Goal: Task Accomplishment & Management: Manage account settings

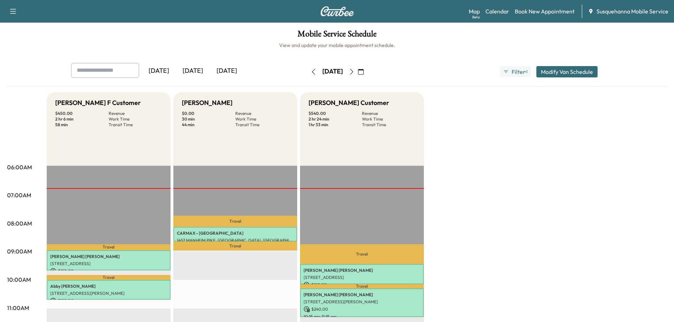
click at [354, 71] on icon "button" at bounding box center [352, 72] width 6 height 6
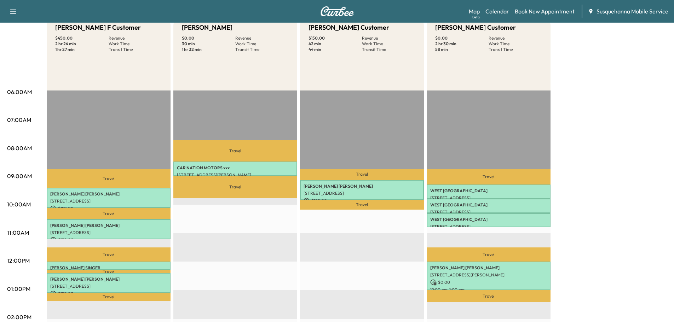
scroll to position [38, 0]
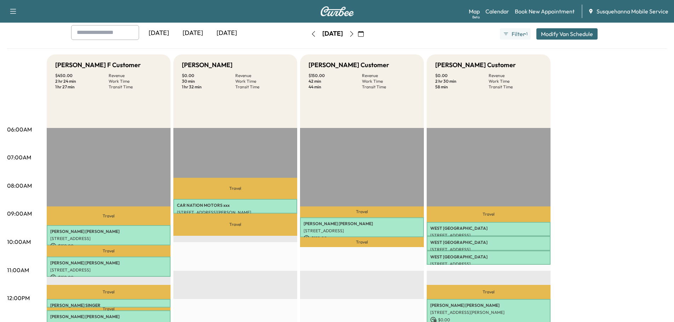
click at [310, 31] on icon "button" at bounding box center [313, 34] width 6 height 6
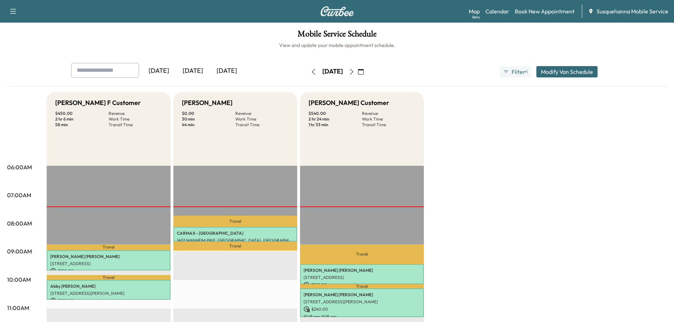
drag, startPoint x: 371, startPoint y: 73, endPoint x: 507, endPoint y: 134, distance: 149.4
click at [354, 73] on icon "button" at bounding box center [352, 72] width 6 height 6
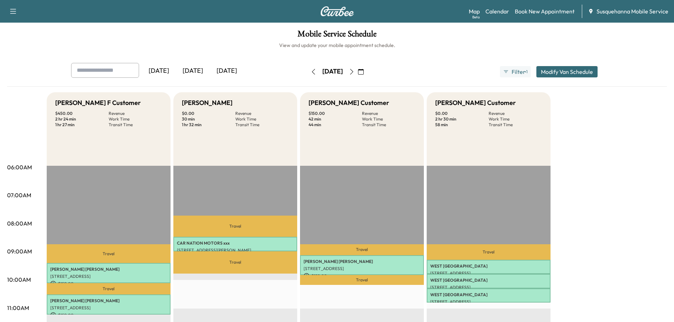
click at [354, 71] on icon "button" at bounding box center [352, 72] width 6 height 6
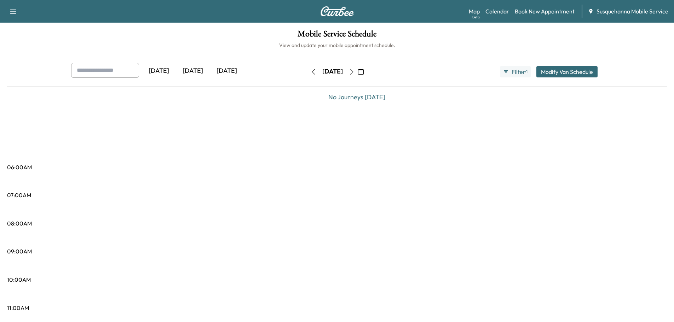
click at [357, 71] on button "button" at bounding box center [351, 71] width 12 height 11
click at [354, 71] on icon "button" at bounding box center [352, 72] width 6 height 6
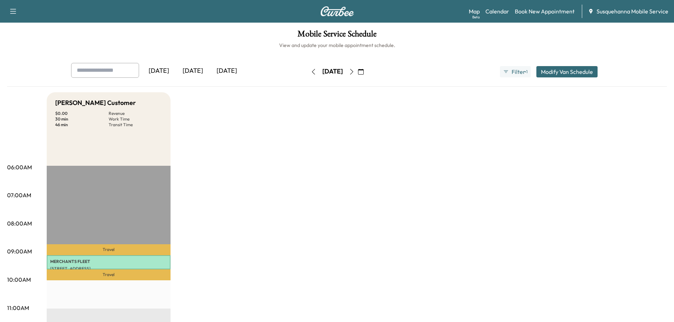
click at [354, 71] on icon "button" at bounding box center [352, 72] width 6 height 6
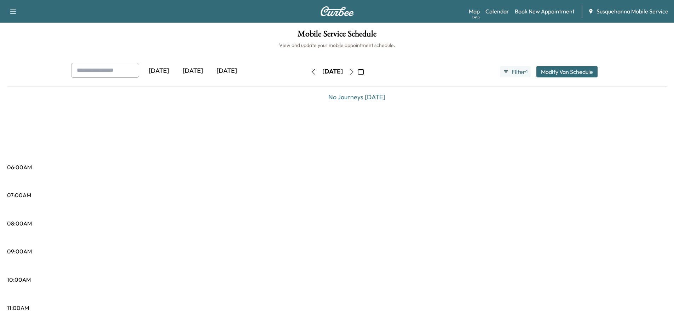
click at [354, 71] on icon "button" at bounding box center [352, 72] width 6 height 6
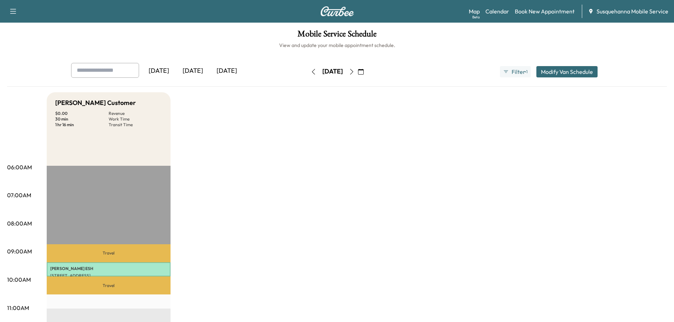
click at [354, 71] on icon "button" at bounding box center [352, 72] width 6 height 6
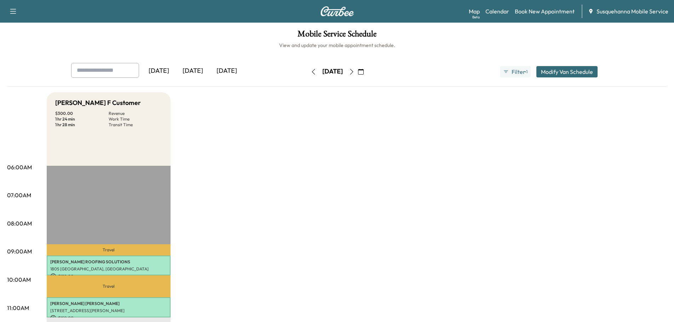
click at [354, 71] on icon "button" at bounding box center [352, 72] width 6 height 6
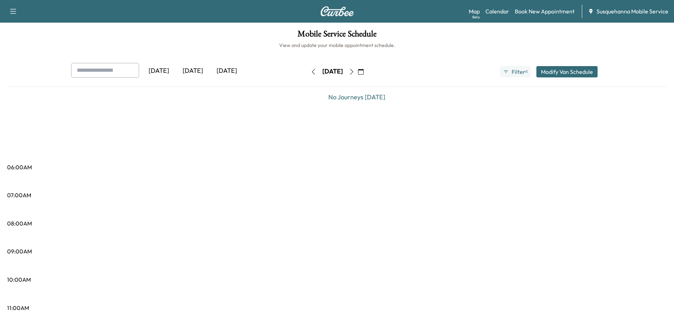
click at [363, 71] on icon "button" at bounding box center [361, 72] width 6 height 6
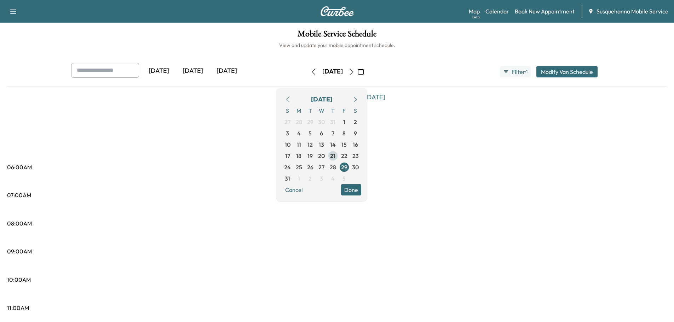
click at [335, 157] on span "21" at bounding box center [332, 156] width 5 height 8
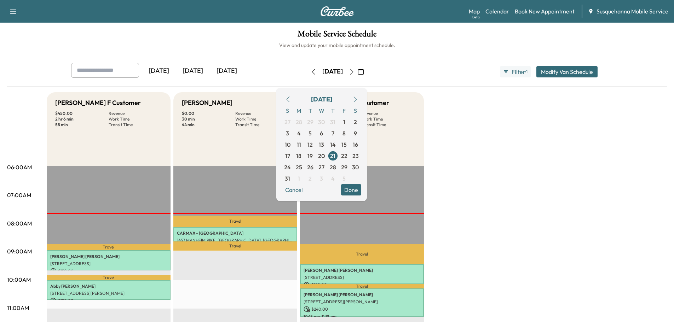
click at [361, 191] on button "Done" at bounding box center [351, 189] width 20 height 11
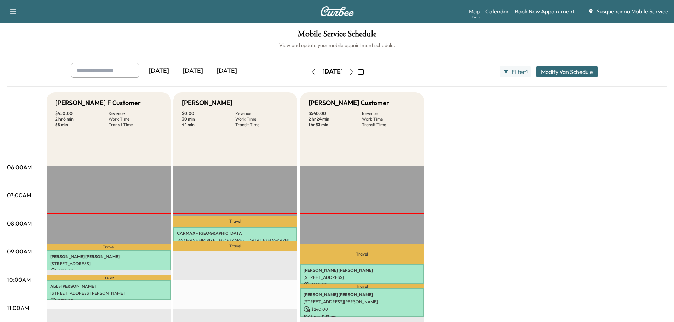
click at [354, 73] on icon "button" at bounding box center [352, 72] width 6 height 6
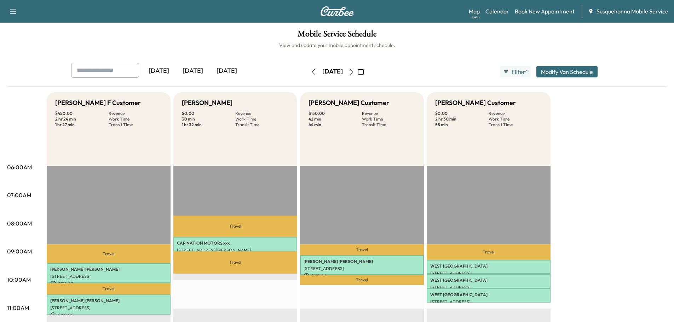
click at [310, 73] on icon "button" at bounding box center [313, 72] width 6 height 6
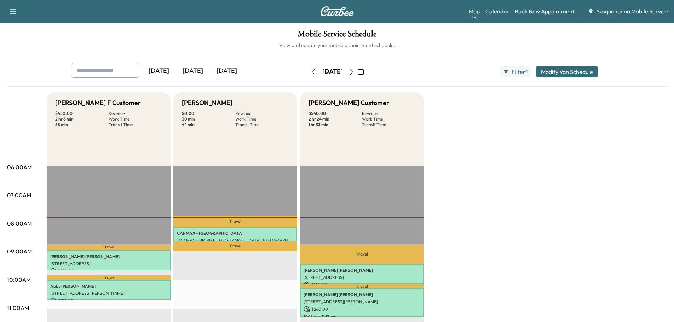
click at [357, 75] on button "button" at bounding box center [351, 71] width 12 height 11
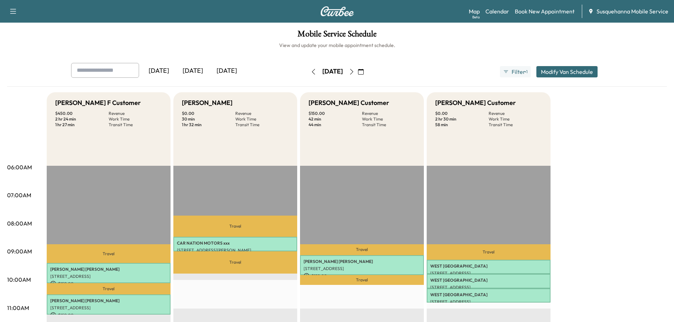
click at [310, 72] on icon "button" at bounding box center [313, 72] width 6 height 6
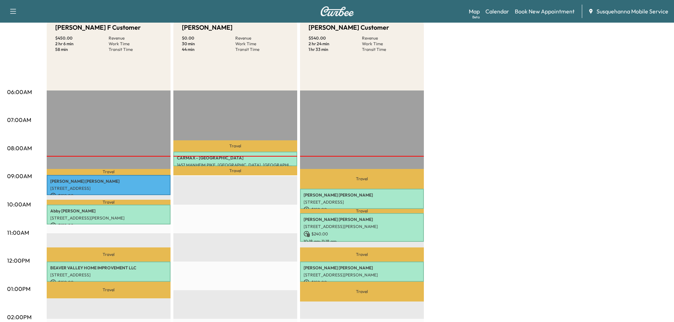
scroll to position [113, 0]
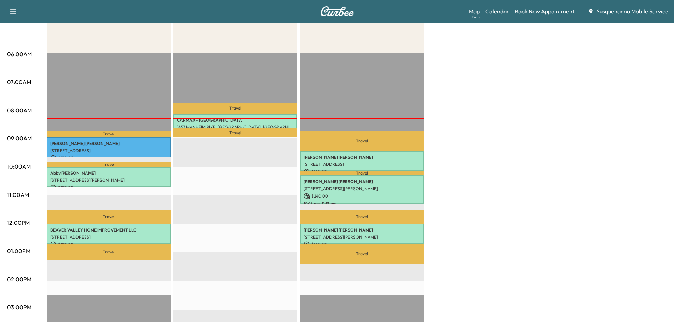
click at [478, 13] on link "Map Beta" at bounding box center [473, 11] width 11 height 8
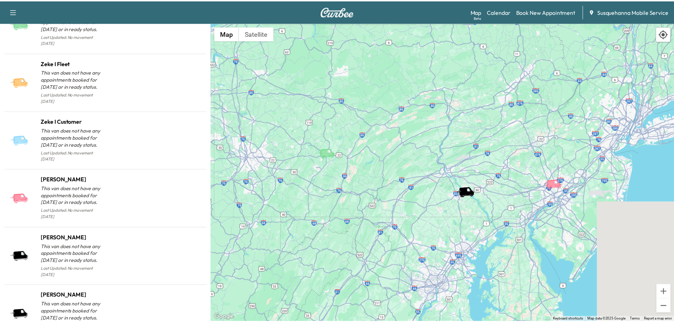
scroll to position [722, 0]
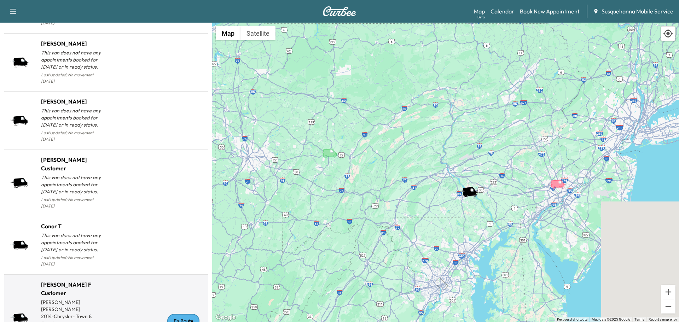
click at [179, 314] on div "En Route" at bounding box center [183, 321] width 32 height 14
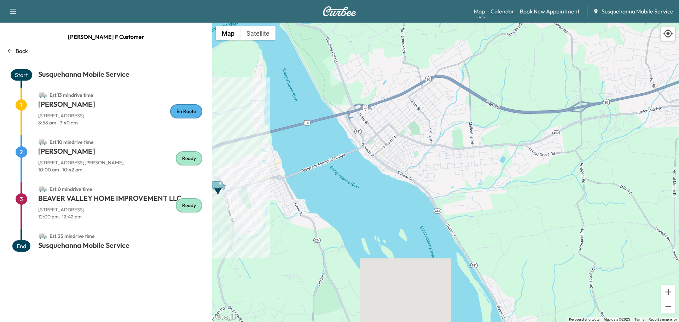
click at [492, 11] on link "Calendar" at bounding box center [502, 11] width 24 height 8
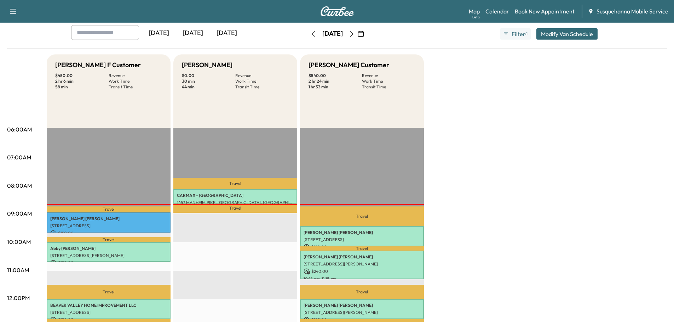
scroll to position [75, 0]
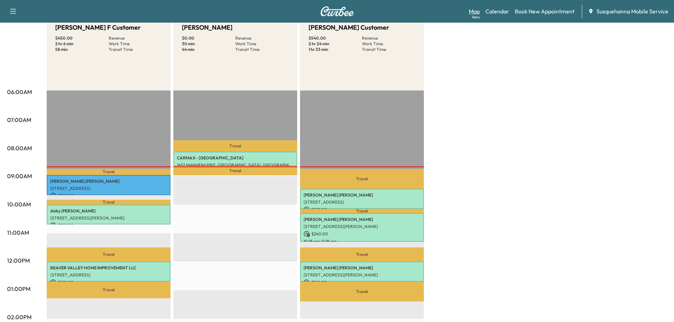
click at [474, 10] on link "Map Beta" at bounding box center [473, 11] width 11 height 8
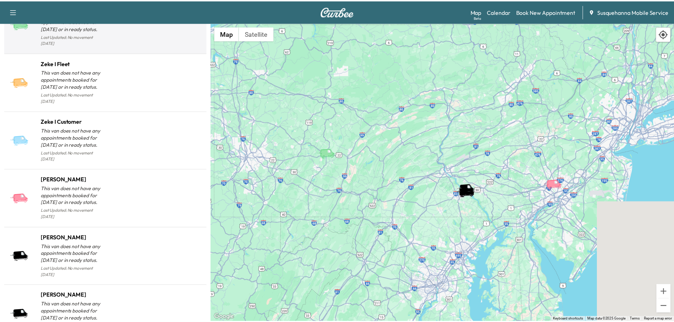
scroll to position [717, 0]
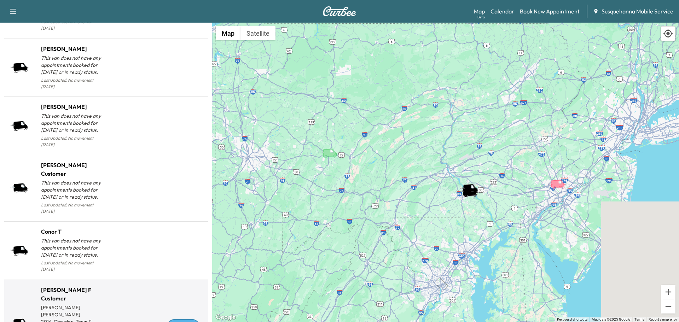
click at [179, 319] on div "En Route" at bounding box center [183, 326] width 32 height 14
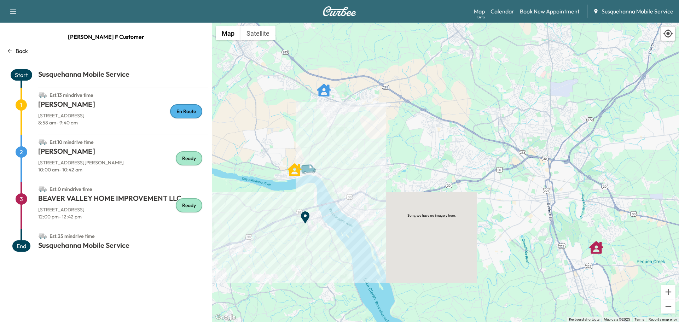
click at [374, 170] on div "To activate drag with keyboard, press Alt + Enter. Once in keyboard drag state,…" at bounding box center [445, 172] width 467 height 299
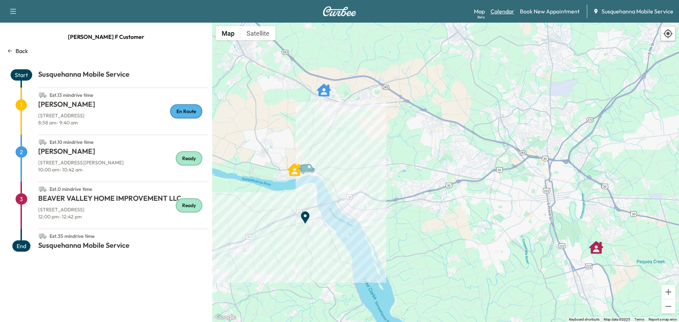
click at [496, 10] on link "Calendar" at bounding box center [502, 11] width 24 height 8
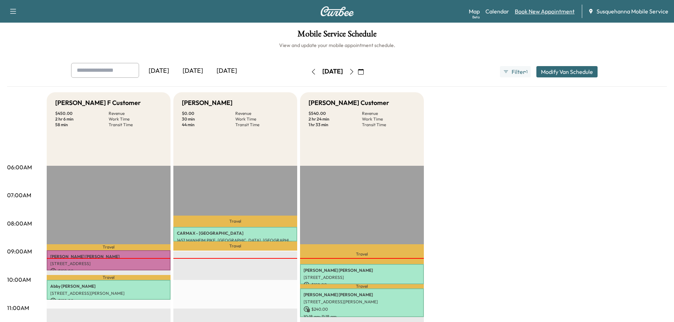
click at [532, 11] on link "Book New Appointment" at bounding box center [544, 11] width 60 height 8
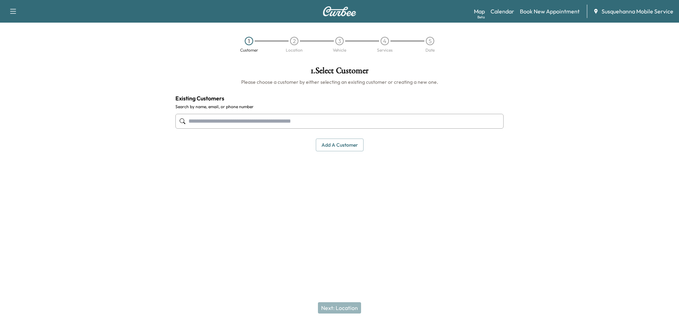
click at [244, 118] on input "text" at bounding box center [339, 121] width 328 height 15
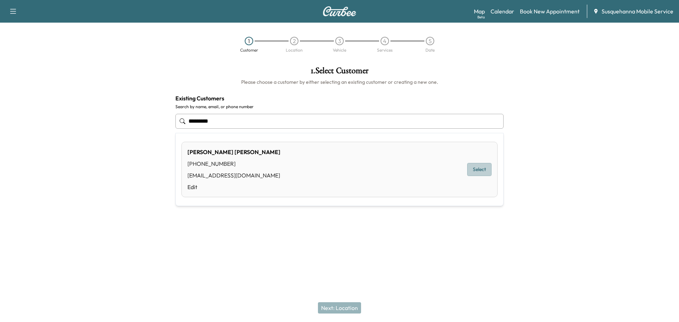
click at [484, 170] on button "Select" at bounding box center [479, 169] width 24 height 13
type input "**********"
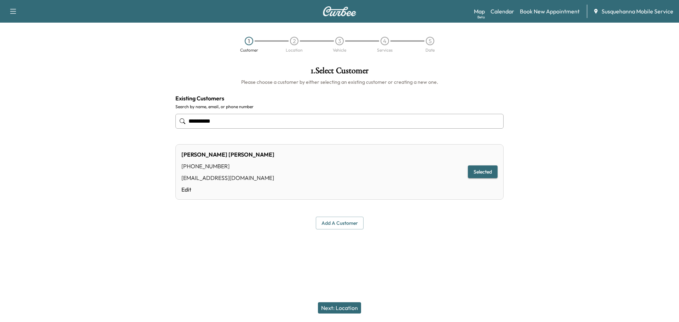
click at [342, 307] on button "Next: Location" at bounding box center [339, 307] width 43 height 11
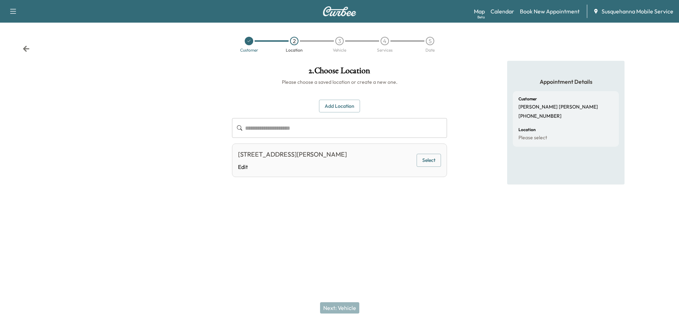
click at [431, 157] on button "Select" at bounding box center [429, 160] width 24 height 13
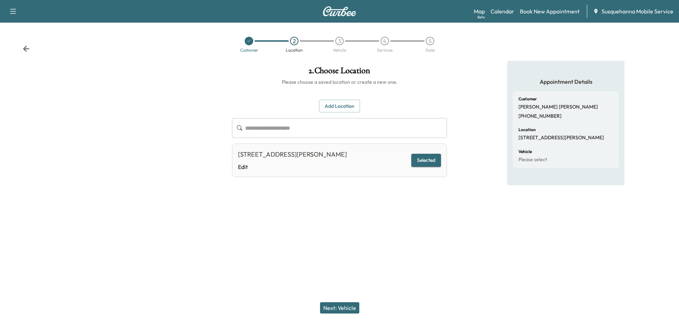
click at [330, 305] on button "Next: Vehicle" at bounding box center [339, 307] width 39 height 11
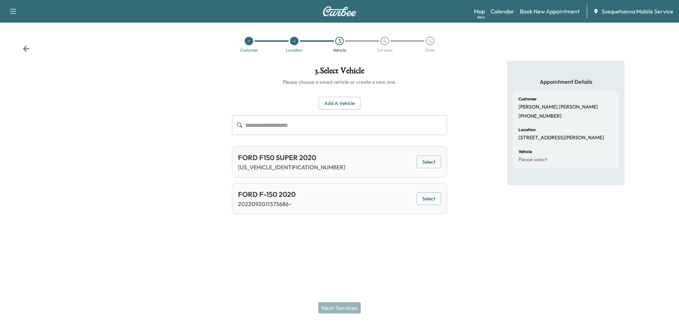
click at [430, 160] on button "Select" at bounding box center [429, 162] width 24 height 13
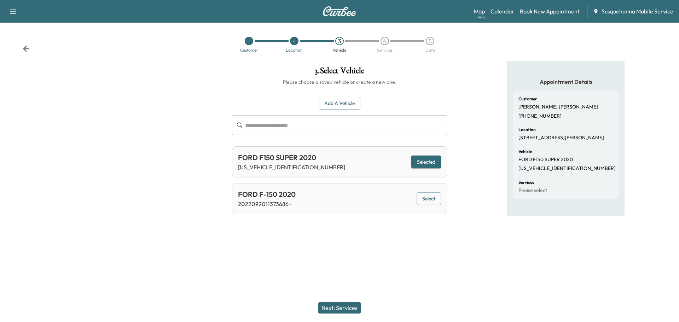
click at [347, 304] on button "Next: Services" at bounding box center [339, 307] width 42 height 11
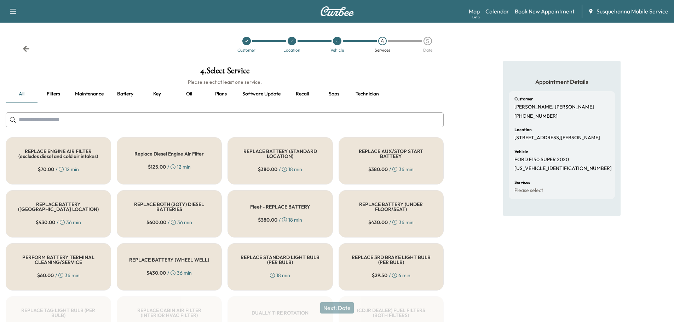
click at [315, 119] on input "text" at bounding box center [225, 119] width 438 height 15
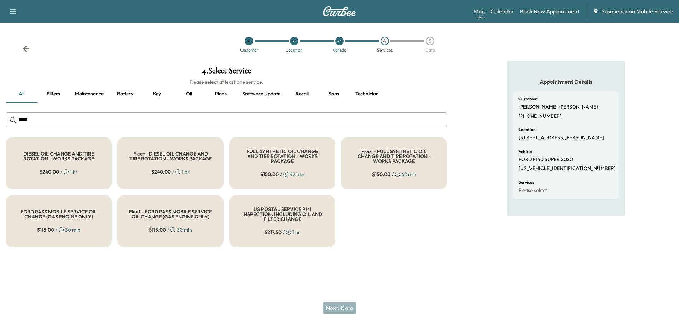
type input "***"
click at [291, 171] on div "$ 150.00 / 42 min" at bounding box center [282, 174] width 44 height 7
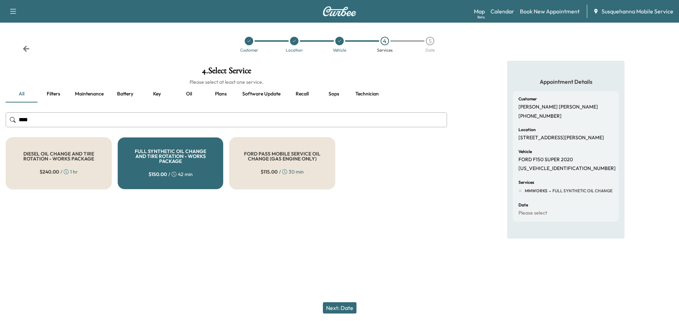
click at [341, 305] on button "Next: Date" at bounding box center [340, 307] width 34 height 11
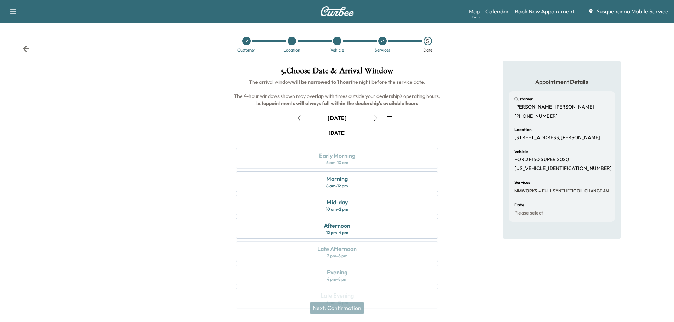
click at [390, 120] on icon "button" at bounding box center [389, 118] width 6 height 6
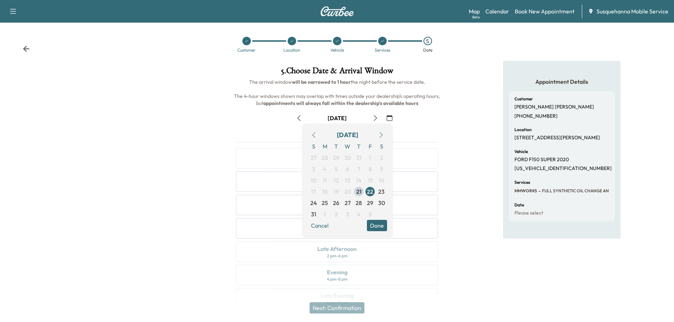
click at [383, 135] on icon "button" at bounding box center [381, 135] width 6 height 6
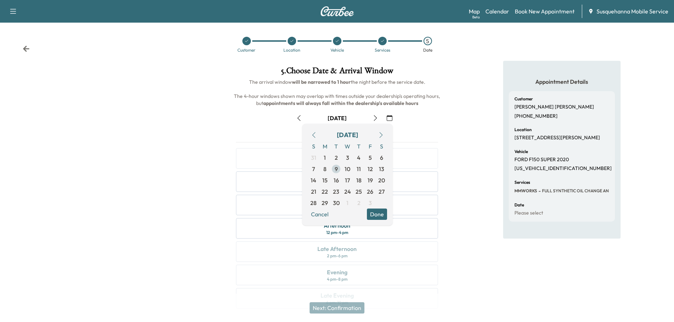
click at [336, 170] on span "9" at bounding box center [335, 169] width 3 height 8
click at [377, 215] on button "Done" at bounding box center [377, 214] width 20 height 11
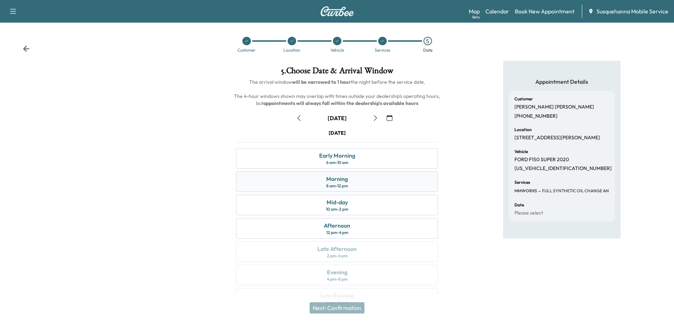
click at [361, 179] on div "Morning 8 am - 12 pm" at bounding box center [337, 181] width 202 height 21
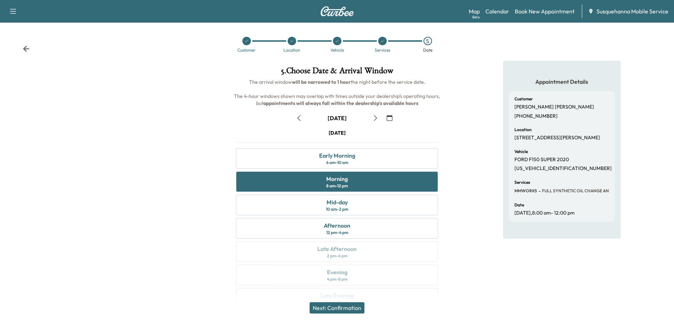
click at [343, 310] on button "Next: Confirmation" at bounding box center [336, 307] width 55 height 11
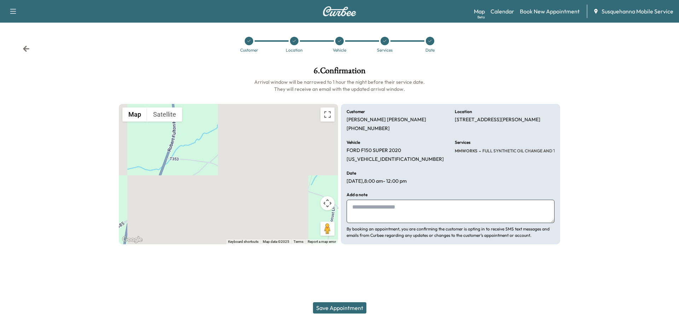
click at [366, 214] on textarea at bounding box center [451, 211] width 208 height 23
type textarea "**********"
click at [338, 310] on button "Save Appointment" at bounding box center [339, 307] width 53 height 11
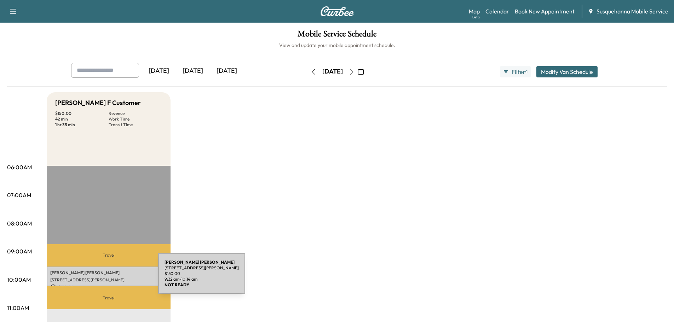
click at [105, 277] on p "109 BLACKBURN RD, QUARRYVILLE, PA, USA" at bounding box center [108, 280] width 117 height 6
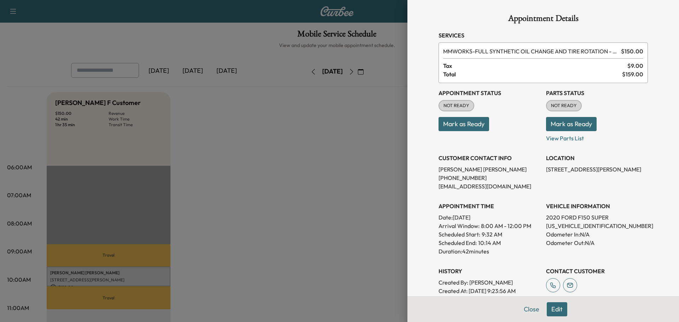
click at [547, 125] on button "Mark as Ready" at bounding box center [571, 124] width 51 height 14
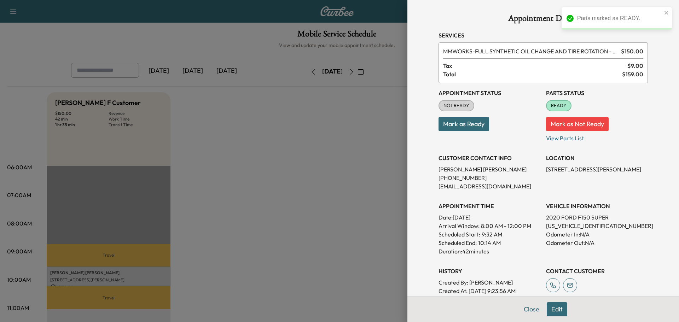
click at [459, 129] on button "Mark as Ready" at bounding box center [463, 124] width 51 height 14
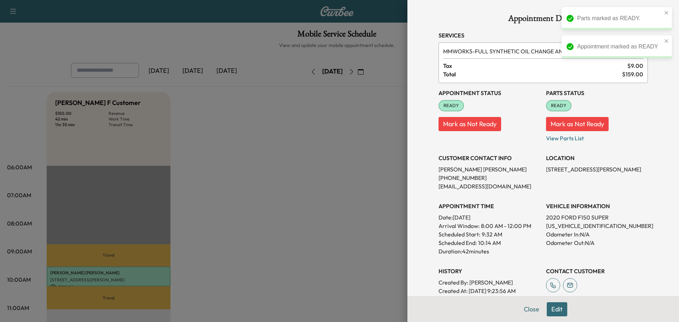
click at [522, 311] on button "Close" at bounding box center [531, 309] width 25 height 14
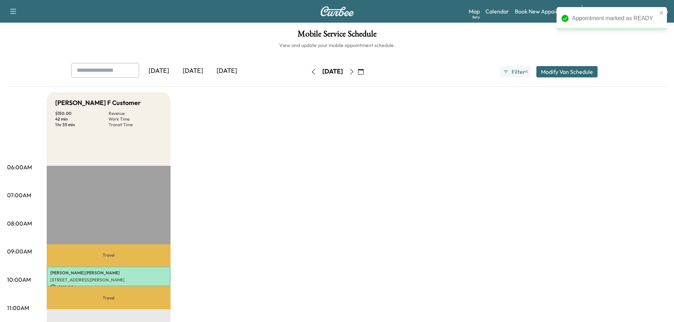
click at [363, 73] on icon "button" at bounding box center [361, 72] width 6 height 6
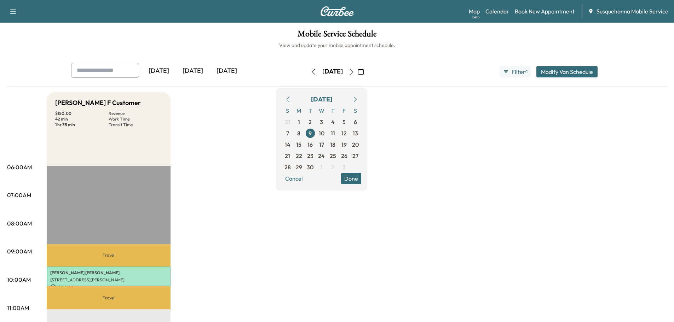
click at [291, 97] on icon "button" at bounding box center [288, 100] width 6 height 6
click at [338, 157] on span "21" at bounding box center [332, 155] width 11 height 11
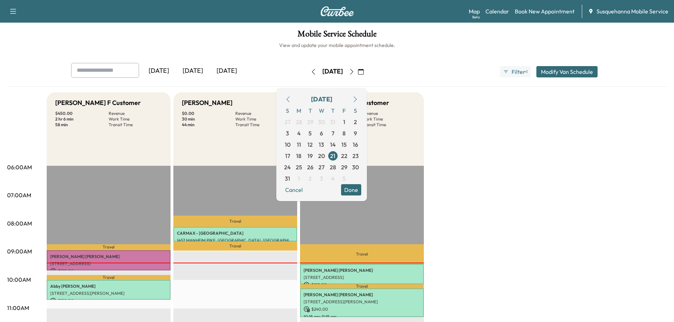
click at [361, 194] on button "Done" at bounding box center [351, 189] width 20 height 11
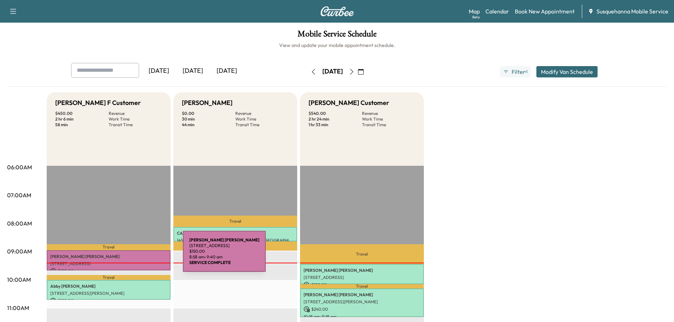
click at [130, 256] on p "IVAN GONZALEZ" at bounding box center [108, 257] width 117 height 6
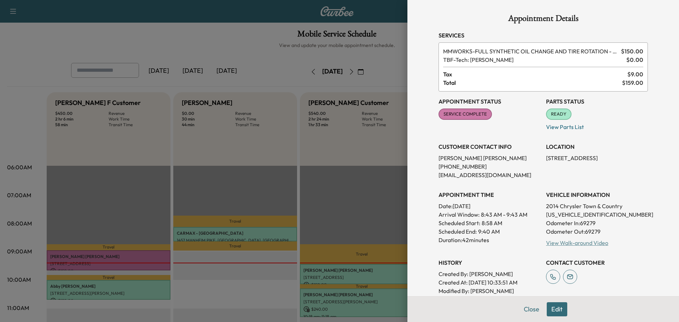
click at [578, 244] on link "View Walk-around Video" at bounding box center [577, 242] width 62 height 7
click at [525, 310] on button "Close" at bounding box center [531, 309] width 25 height 14
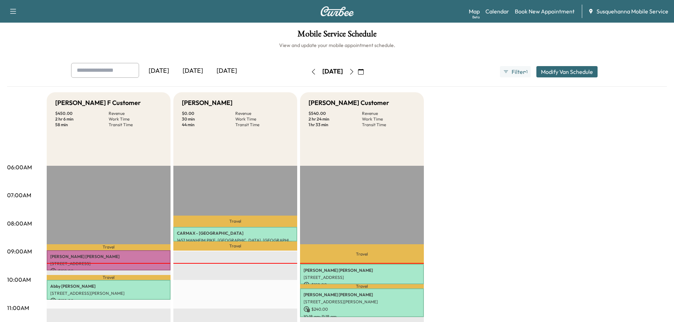
click at [354, 72] on icon "button" at bounding box center [352, 72] width 6 height 6
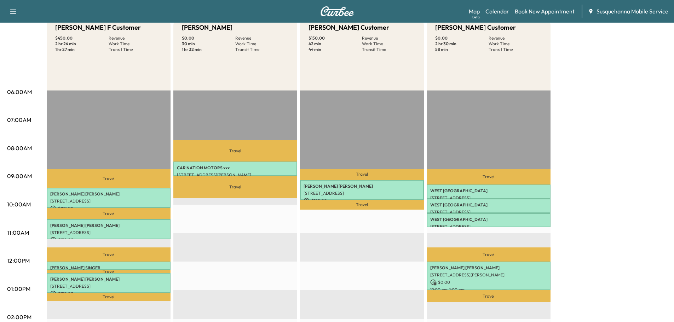
scroll to position [113, 0]
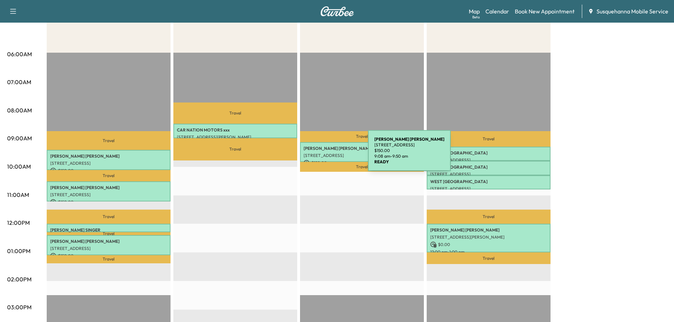
click at [315, 155] on p "[STREET_ADDRESS]" at bounding box center [361, 156] width 117 height 6
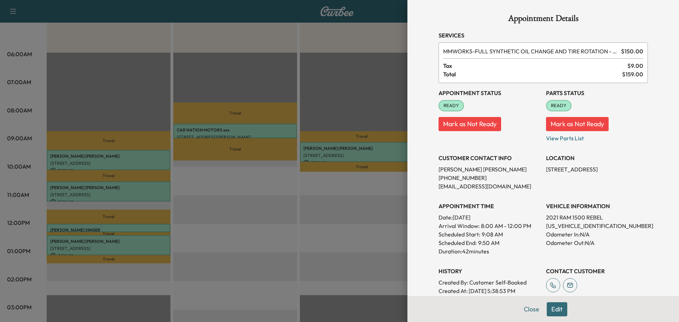
click at [551, 311] on button "Edit" at bounding box center [557, 309] width 21 height 14
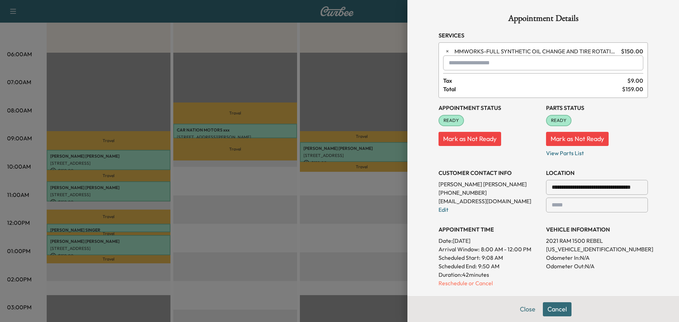
click at [460, 63] on input "text" at bounding box center [543, 63] width 200 height 15
click at [463, 80] on p "TJJ - Tech: [PERSON_NAME]" at bounding box center [518, 81] width 154 height 10
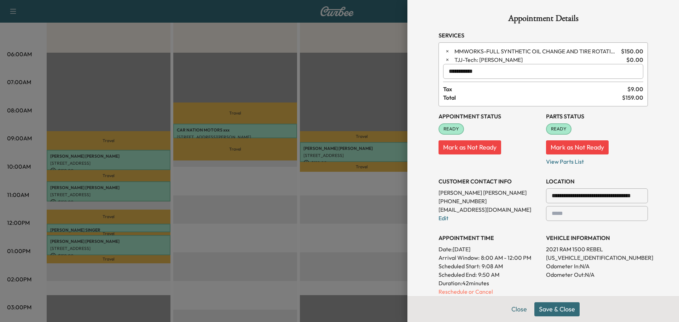
type input "**********"
click at [552, 309] on button "Save & Close" at bounding box center [556, 309] width 45 height 14
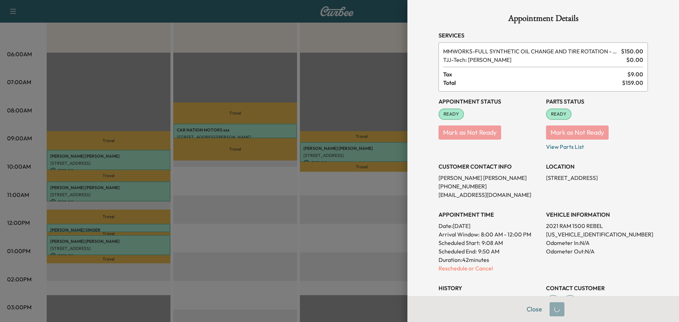
click at [137, 248] on div at bounding box center [339, 161] width 679 height 322
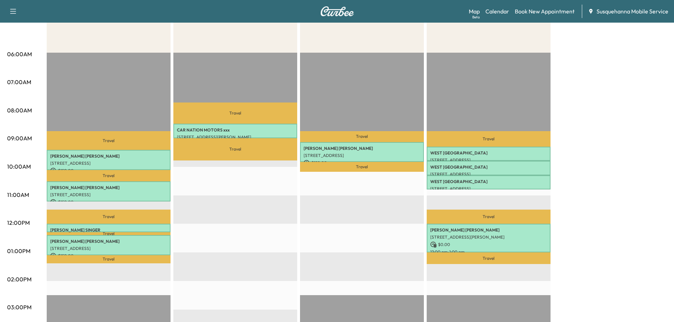
click at [137, 248] on p "[STREET_ADDRESS]" at bounding box center [108, 249] width 117 height 6
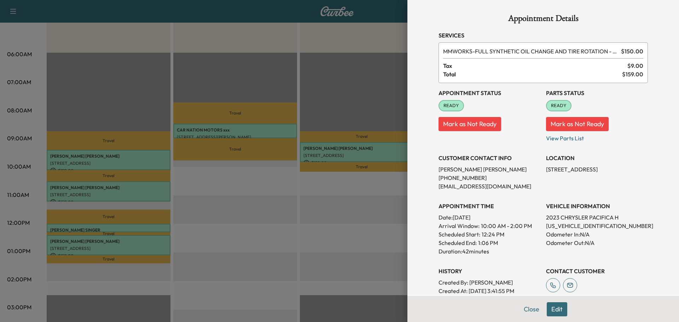
click at [547, 310] on button "Edit" at bounding box center [557, 309] width 21 height 14
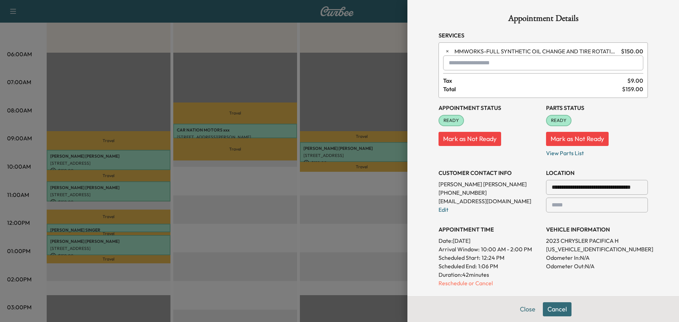
click at [474, 65] on input "text" at bounding box center [543, 63] width 200 height 15
click at [469, 78] on p "TJJ - Tech: [PERSON_NAME]" at bounding box center [518, 81] width 154 height 10
type input "**********"
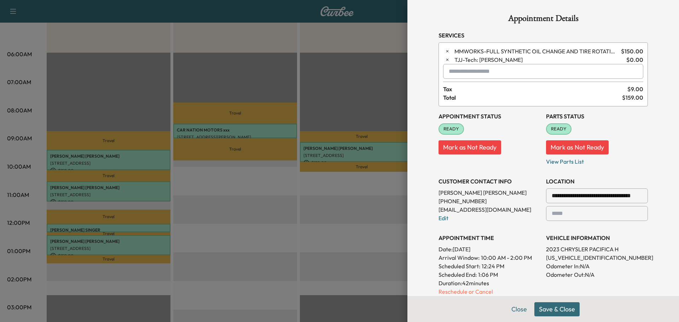
click at [546, 310] on button "Save & Close" at bounding box center [556, 309] width 45 height 14
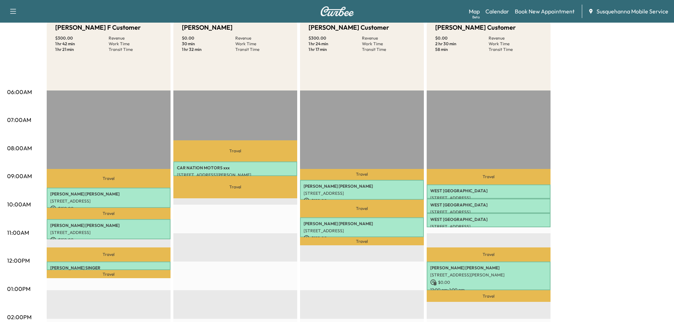
scroll to position [38, 0]
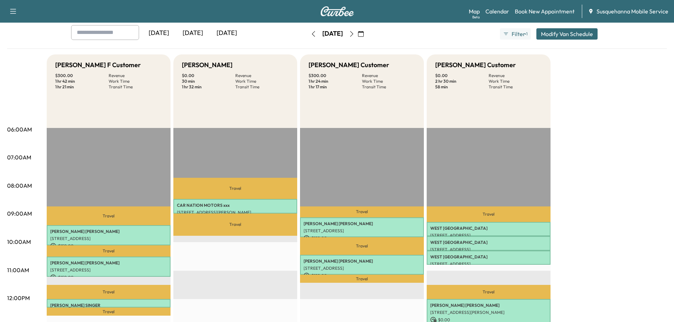
click at [291, 33] on div "[DATE] [DATE] [DATE] [DATE] August 2025 S M T W T F S 27 28 29 30 31 1 2 3 4 5 …" at bounding box center [336, 34] width 543 height 18
click at [310, 33] on icon "button" at bounding box center [313, 34] width 6 height 6
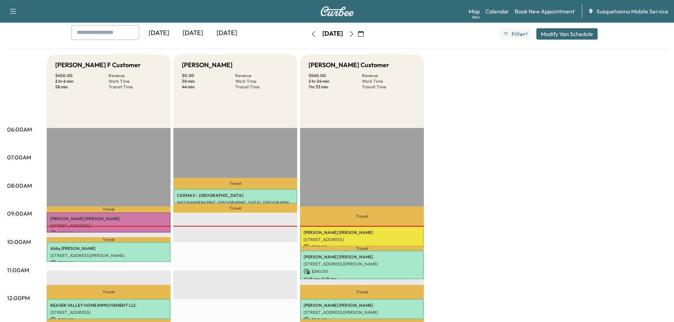
scroll to position [75, 0]
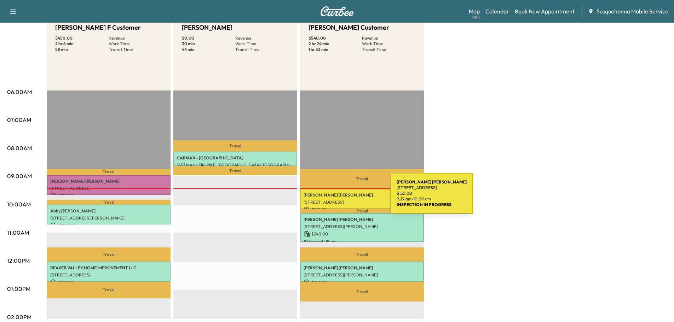
click at [337, 198] on div "[PERSON_NAME] [STREET_ADDRESS] $ 150.00 9:27 am - 10:09 am" at bounding box center [362, 199] width 124 height 20
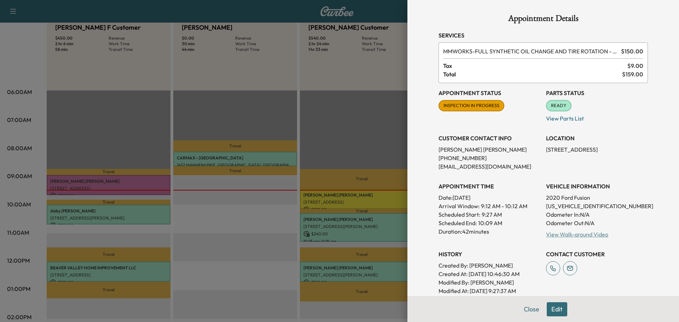
click at [584, 235] on link "View Walk-around Video" at bounding box center [577, 234] width 62 height 7
click at [525, 307] on button "Close" at bounding box center [531, 309] width 25 height 14
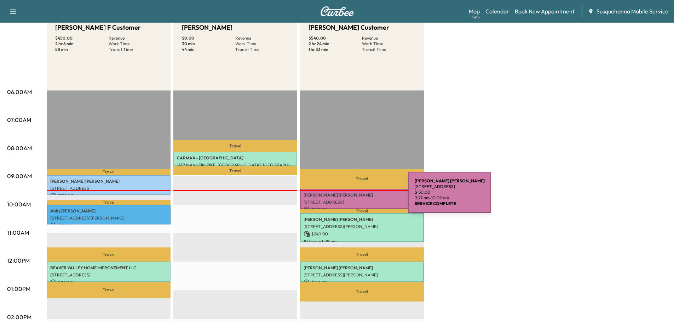
click at [355, 197] on p "[PERSON_NAME]" at bounding box center [361, 195] width 117 height 6
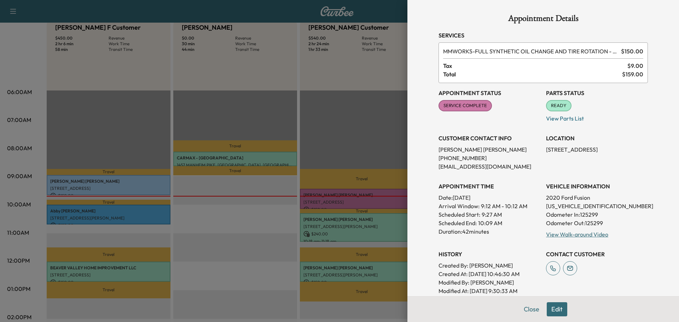
click at [267, 226] on div at bounding box center [339, 161] width 679 height 322
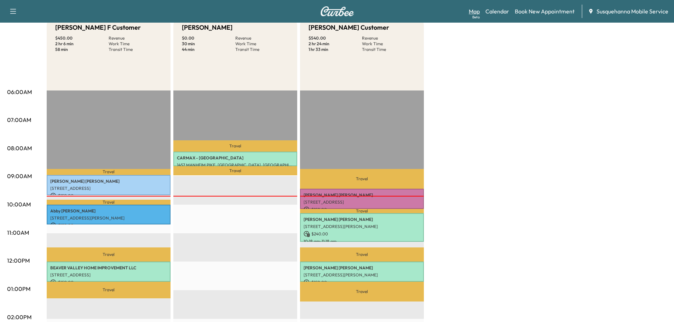
click at [476, 10] on link "Map Beta" at bounding box center [473, 11] width 11 height 8
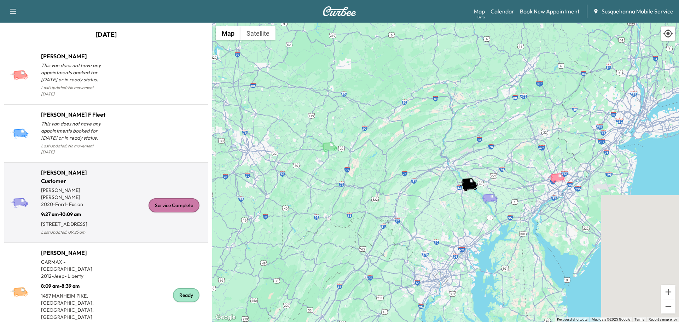
click at [177, 198] on div "Service Complete" at bounding box center [174, 205] width 51 height 14
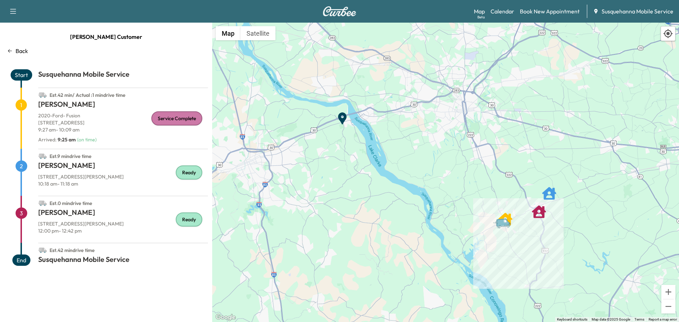
click at [27, 53] on p "Back" at bounding box center [22, 51] width 12 height 8
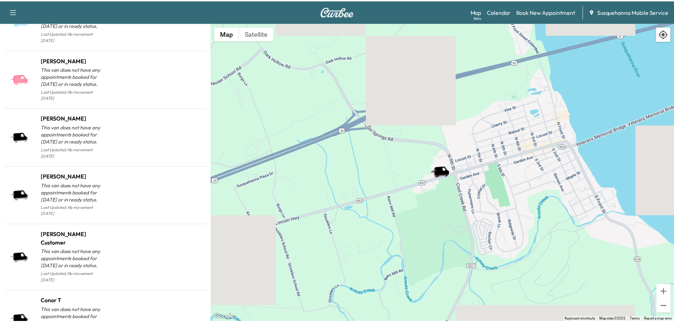
scroll to position [716, 0]
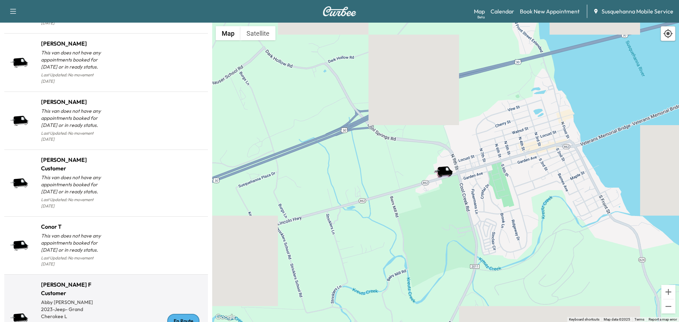
click at [185, 314] on div "En Route" at bounding box center [183, 321] width 32 height 14
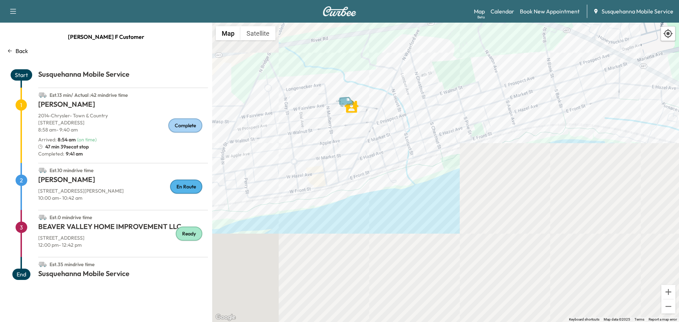
drag, startPoint x: 431, startPoint y: 83, endPoint x: 385, endPoint y: 299, distance: 220.2
click at [385, 299] on div "To activate drag with keyboard, press Alt + Enter. Once in keyboard drag state,…" at bounding box center [445, 172] width 467 height 299
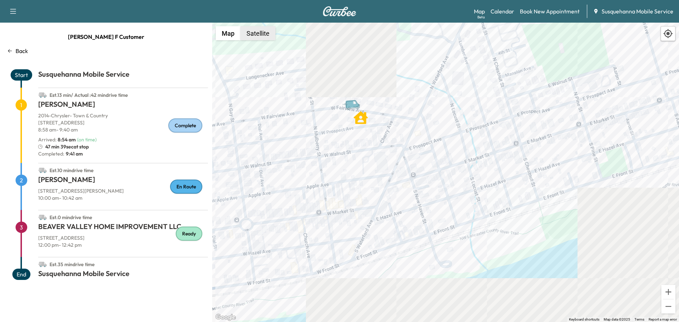
click at [272, 36] on button "Satellite" at bounding box center [257, 33] width 35 height 14
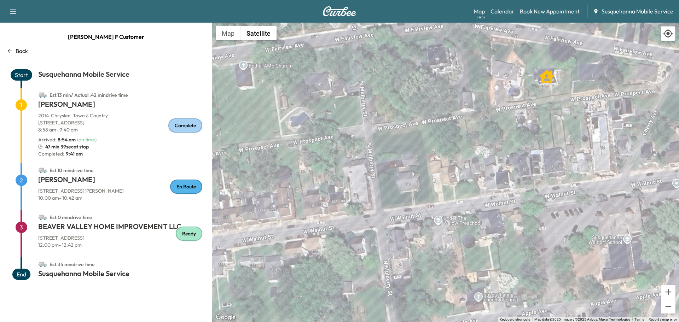
drag, startPoint x: 347, startPoint y: 72, endPoint x: 350, endPoint y: -8, distance: 80.0
click at [350, 0] on html "Support Log Out Map Beta Calendar Book New Appointment Susquehanna Mobile Servi…" at bounding box center [339, 161] width 679 height 322
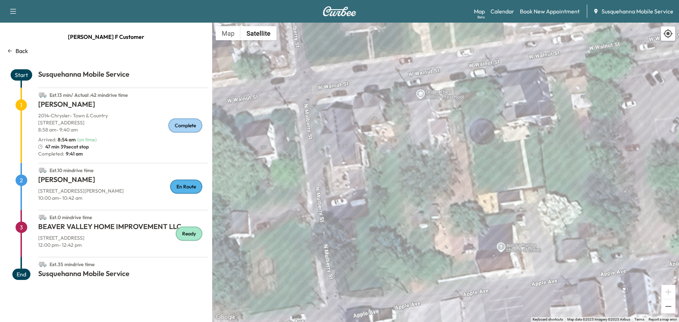
drag, startPoint x: 520, startPoint y: 298, endPoint x: 511, endPoint y: 184, distance: 114.6
click at [511, 184] on div "To activate drag with keyboard, press Alt + Enter. Once in keyboard drag state,…" at bounding box center [445, 172] width 467 height 299
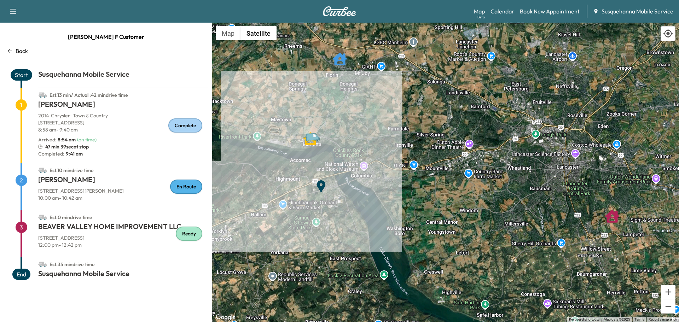
drag, startPoint x: 525, startPoint y: 198, endPoint x: 391, endPoint y: 137, distance: 147.7
click at [391, 137] on div "To activate drag with keyboard, press Alt + Enter. Once in keyboard drag state,…" at bounding box center [445, 172] width 467 height 299
click at [507, 13] on link "Calendar" at bounding box center [502, 11] width 24 height 8
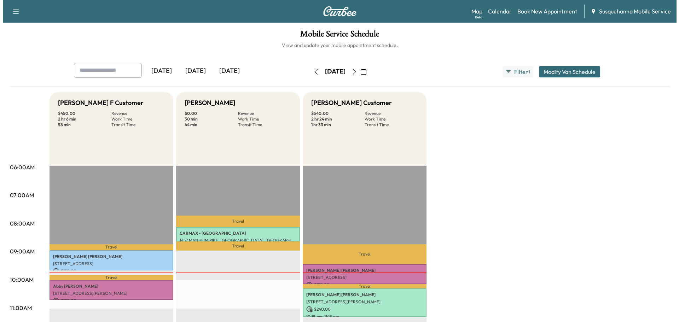
scroll to position [75, 0]
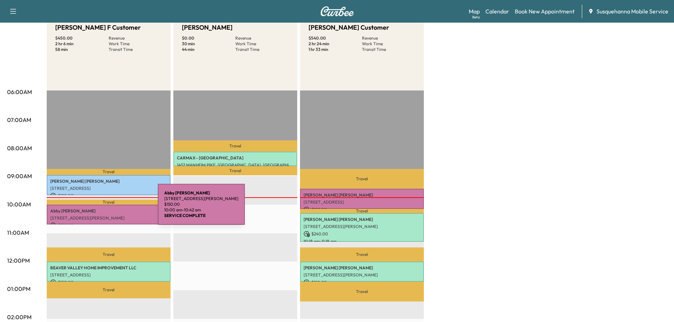
click at [100, 216] on p "[STREET_ADDRESS][PERSON_NAME]" at bounding box center [108, 218] width 117 height 6
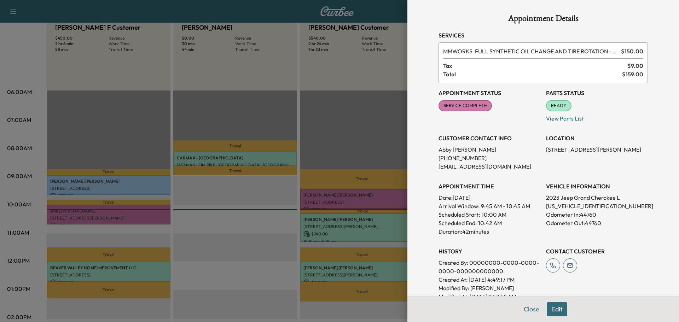
click at [523, 307] on button "Close" at bounding box center [531, 309] width 25 height 14
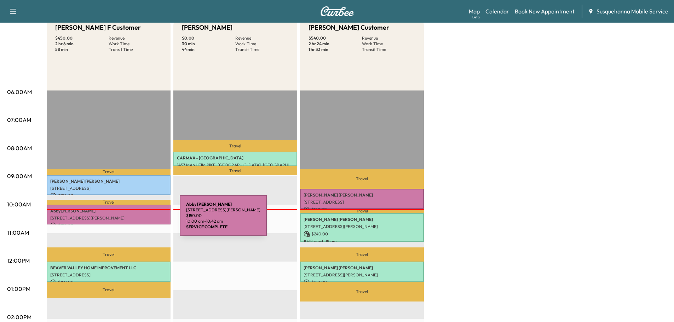
click at [127, 220] on div "[PERSON_NAME] [STREET_ADDRESS][PERSON_NAME] $ 150.00 10:00 am - 10:42 am" at bounding box center [109, 215] width 124 height 20
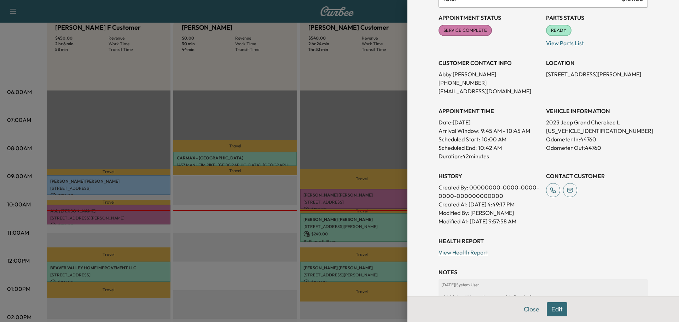
scroll to position [133, 0]
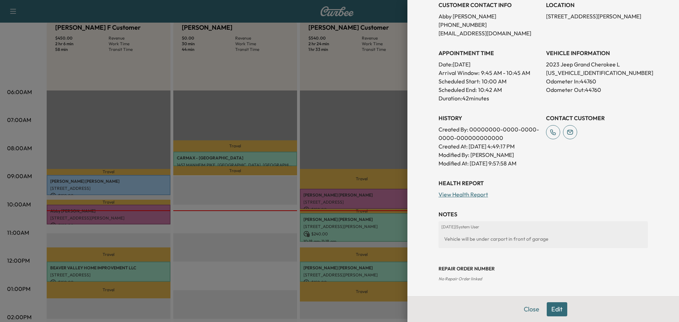
click at [470, 194] on link "View Health Report" at bounding box center [463, 194] width 50 height 7
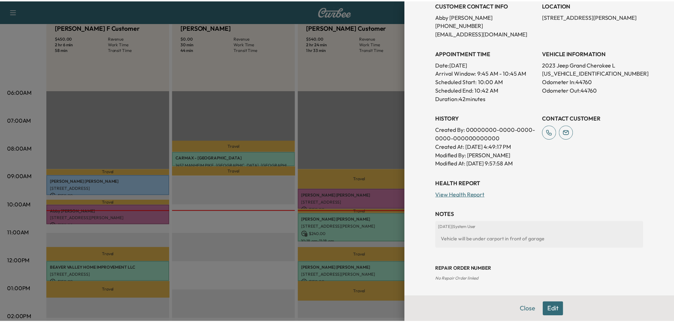
scroll to position [0, 0]
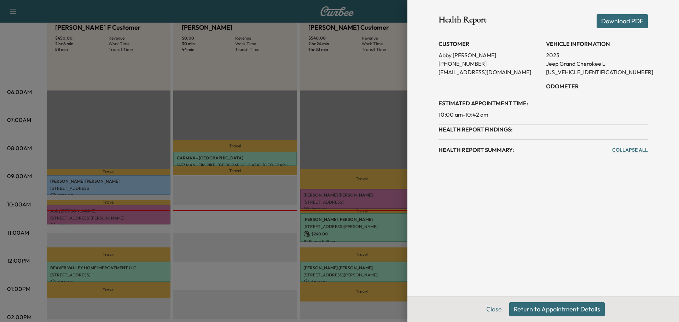
click at [532, 313] on button "Return to Appointment Details" at bounding box center [556, 309] width 95 height 14
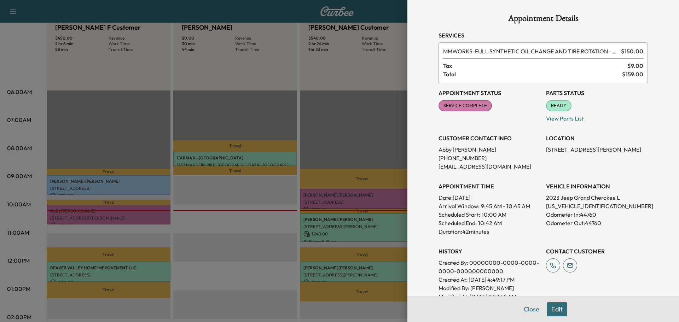
click at [522, 311] on button "Close" at bounding box center [531, 309] width 25 height 14
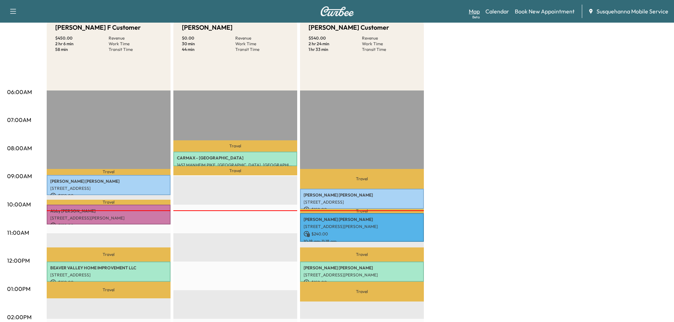
click at [474, 12] on link "Map Beta" at bounding box center [473, 11] width 11 height 8
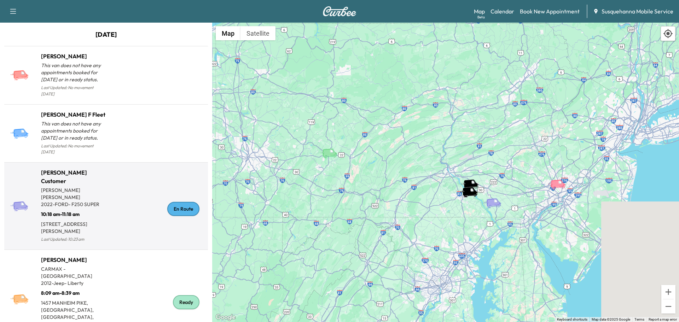
click at [180, 202] on div "En Route" at bounding box center [183, 209] width 32 height 14
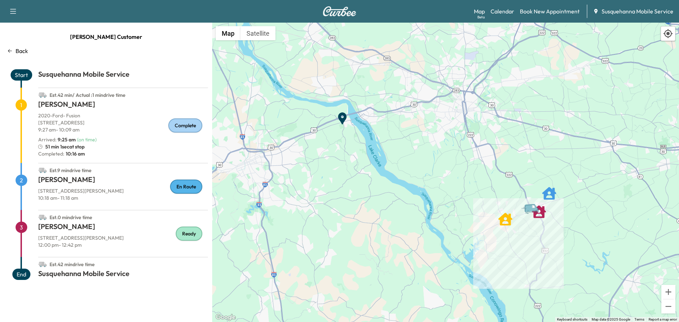
click at [19, 48] on p "Back" at bounding box center [22, 51] width 12 height 8
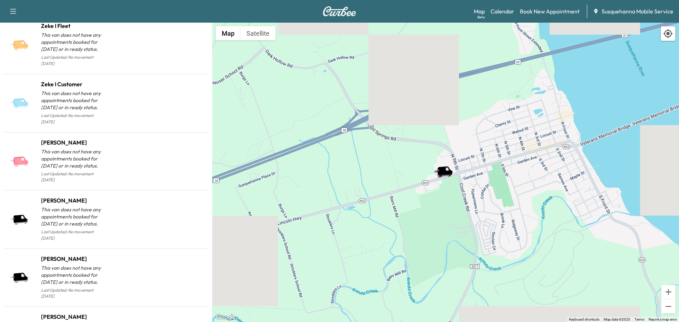
scroll to position [716, 0]
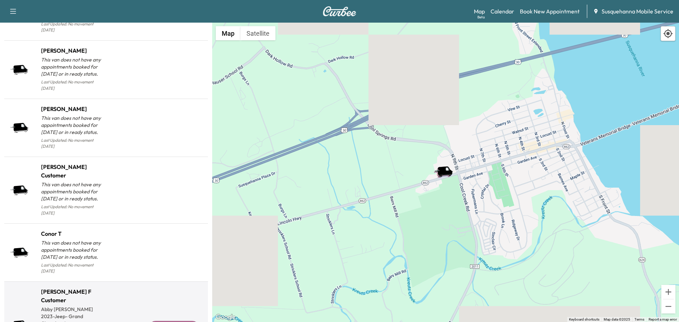
click at [160, 321] on div "Service Complete" at bounding box center [174, 328] width 51 height 14
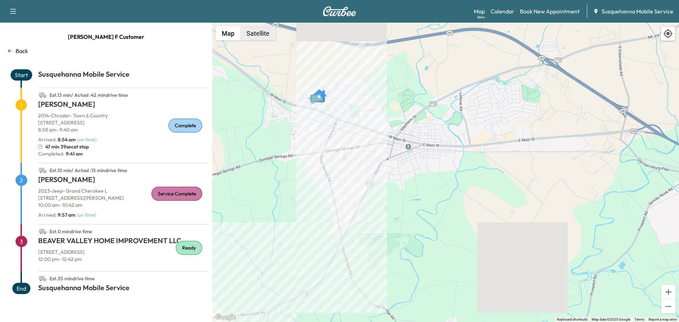
click at [256, 32] on button "Satellite" at bounding box center [257, 33] width 35 height 14
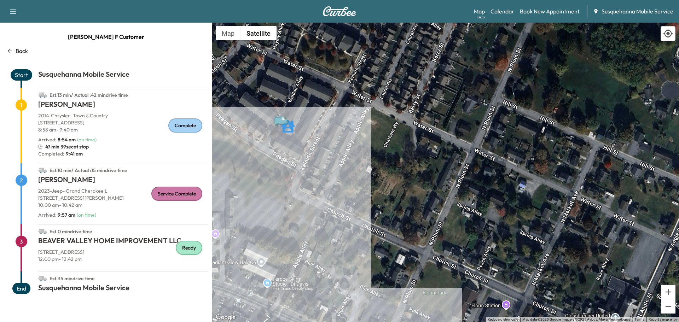
drag, startPoint x: 286, startPoint y: 62, endPoint x: 293, endPoint y: 140, distance: 78.2
click at [293, 140] on div "To activate drag with keyboard, press Alt + Enter. Once in keyboard drag state,…" at bounding box center [445, 172] width 467 height 299
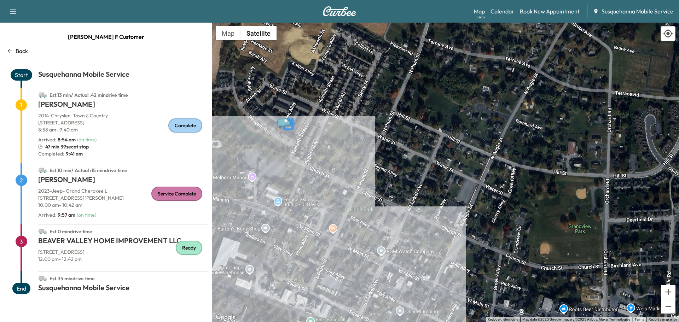
click at [505, 9] on link "Calendar" at bounding box center [502, 11] width 24 height 8
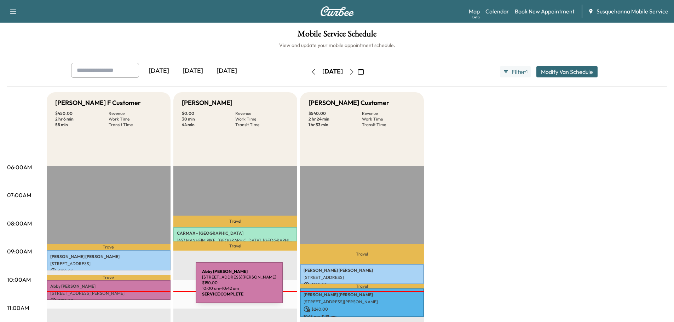
click at [142, 287] on p "[PERSON_NAME]" at bounding box center [108, 287] width 117 height 6
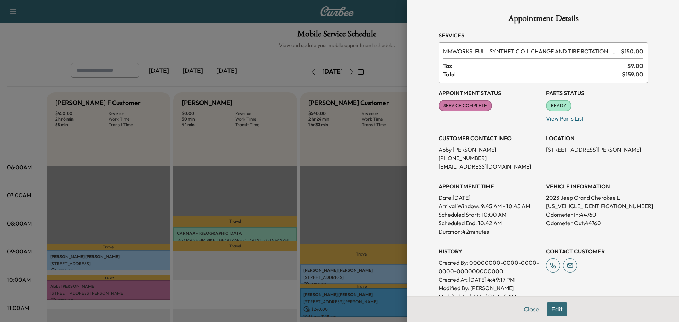
drag, startPoint x: 522, startPoint y: 309, endPoint x: 300, endPoint y: 250, distance: 229.3
click at [521, 309] on button "Close" at bounding box center [531, 309] width 25 height 14
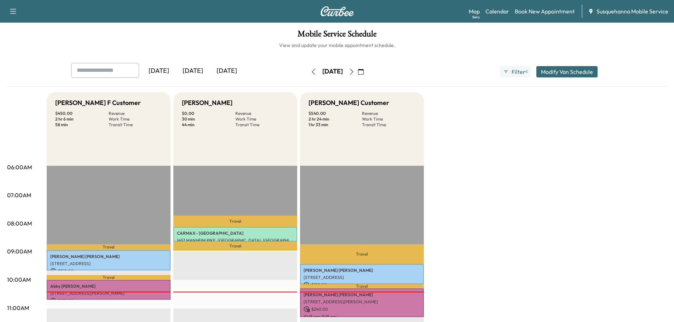
click at [353, 71] on icon "button" at bounding box center [351, 72] width 3 height 6
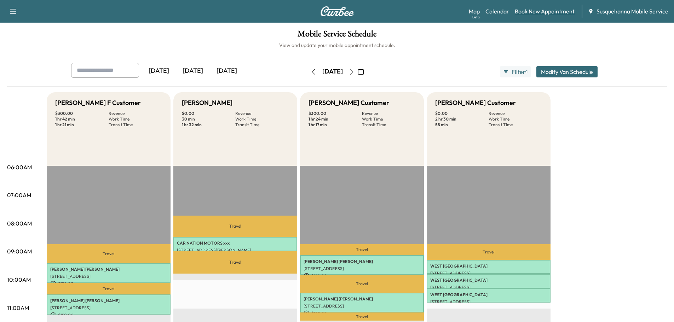
click at [531, 13] on link "Book New Appointment" at bounding box center [544, 11] width 60 height 8
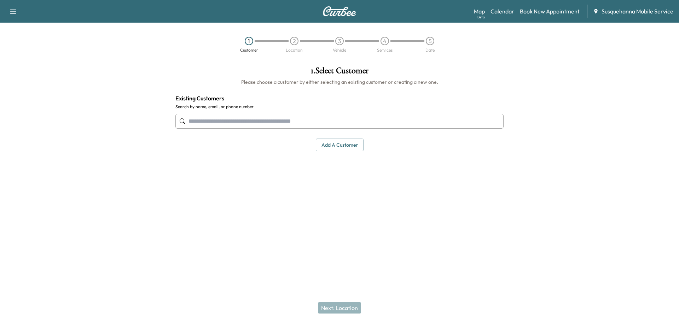
click at [278, 120] on input "text" at bounding box center [339, 121] width 328 height 15
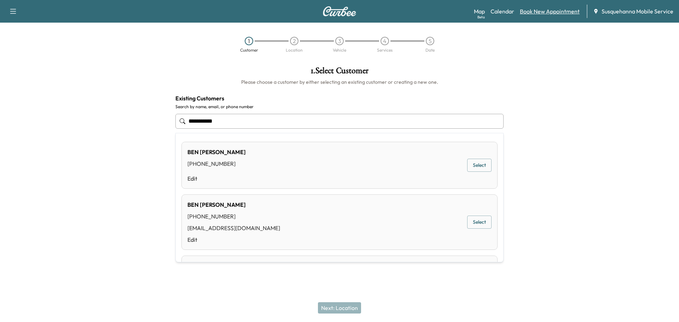
type input "**********"
click at [542, 10] on link "Book New Appointment" at bounding box center [550, 11] width 60 height 8
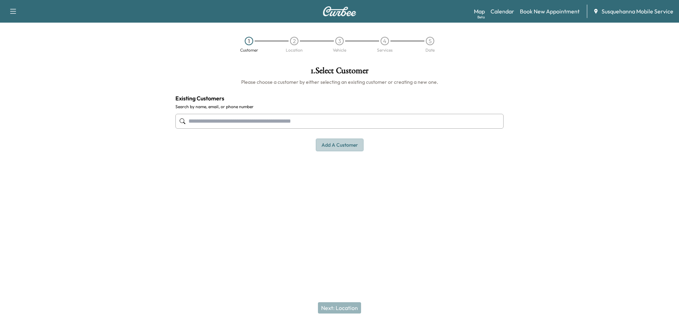
click at [344, 142] on button "Add a customer" at bounding box center [340, 145] width 48 height 13
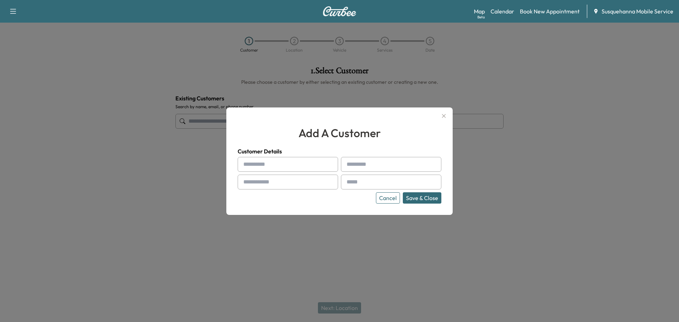
click at [286, 165] on input "text" at bounding box center [288, 164] width 100 height 15
type input "********"
click at [400, 171] on input "text" at bounding box center [391, 164] width 100 height 15
type input "*******"
click at [297, 185] on input "text" at bounding box center [288, 182] width 100 height 15
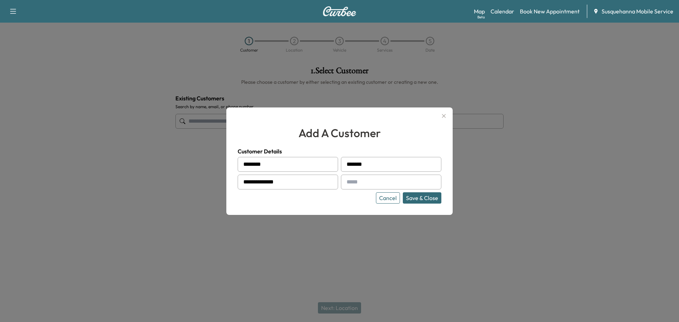
type input "**********"
click at [354, 184] on input "text" at bounding box center [391, 182] width 100 height 15
paste input "**********"
type input "**********"
click at [427, 198] on button "Save & Close" at bounding box center [422, 197] width 39 height 11
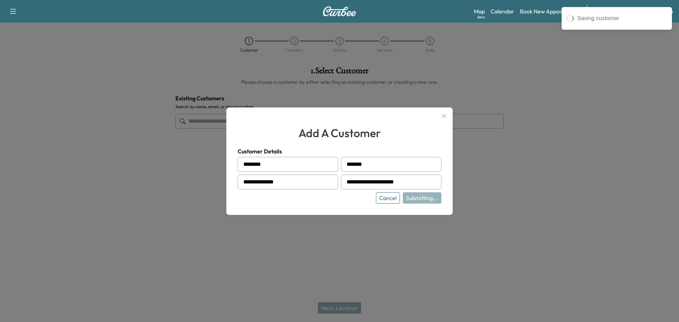
type input "**********"
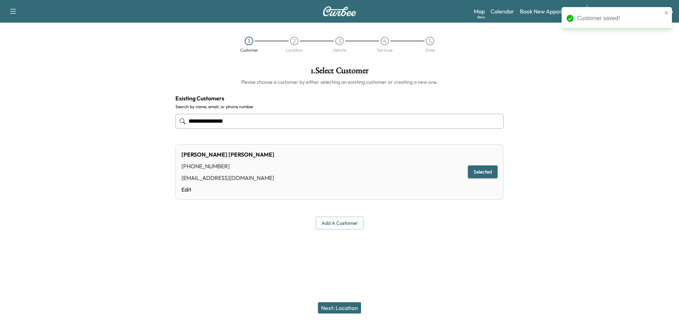
click at [349, 309] on button "Next: Location" at bounding box center [339, 307] width 43 height 11
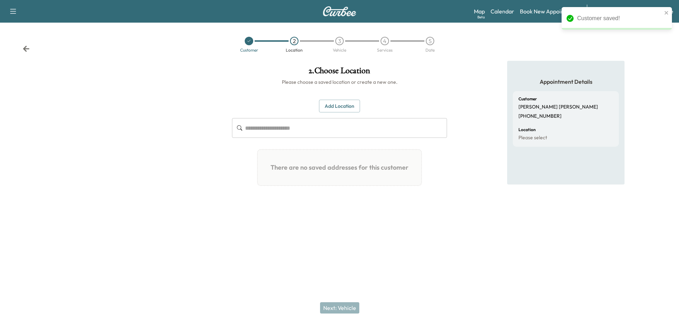
click at [331, 104] on button "Add Location" at bounding box center [339, 106] width 41 height 13
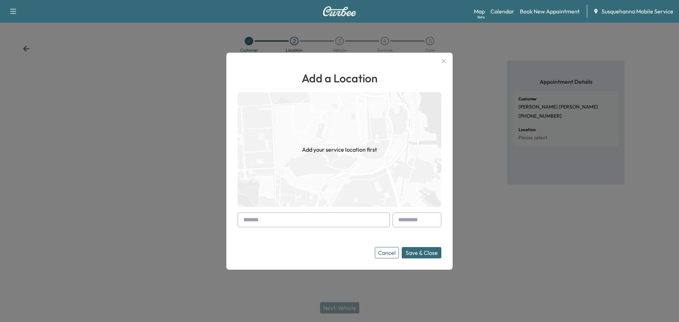
click at [307, 217] on input "text" at bounding box center [314, 219] width 152 height 15
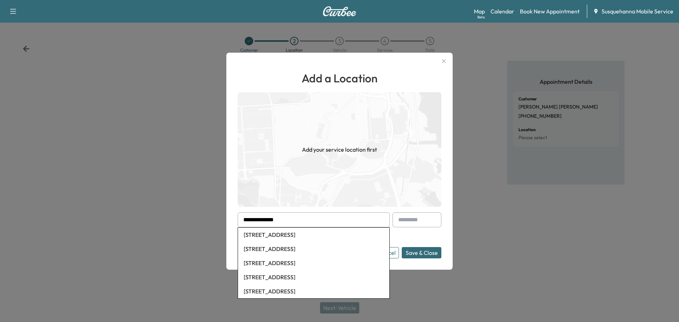
click at [304, 264] on li "[STREET_ADDRESS]" at bounding box center [313, 263] width 151 height 14
type input "**********"
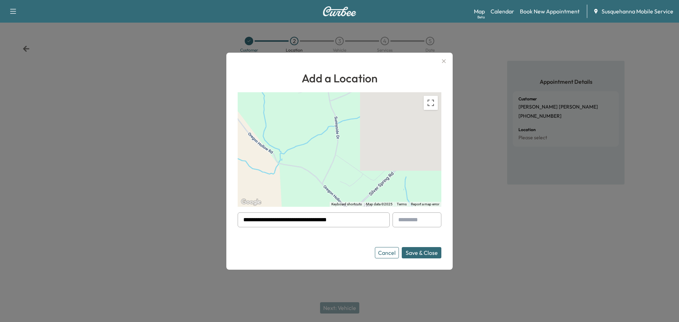
click at [411, 252] on button "Save & Close" at bounding box center [422, 252] width 40 height 11
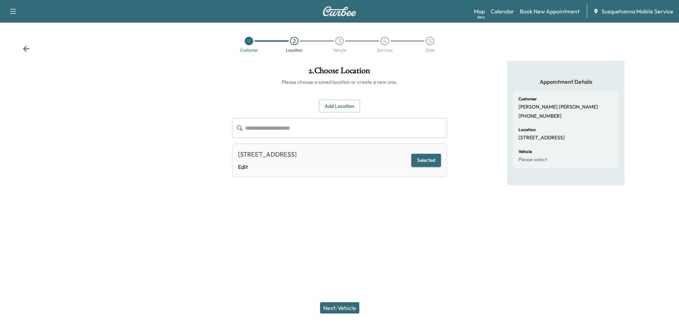
click at [341, 307] on button "Next: Vehicle" at bounding box center [339, 307] width 39 height 11
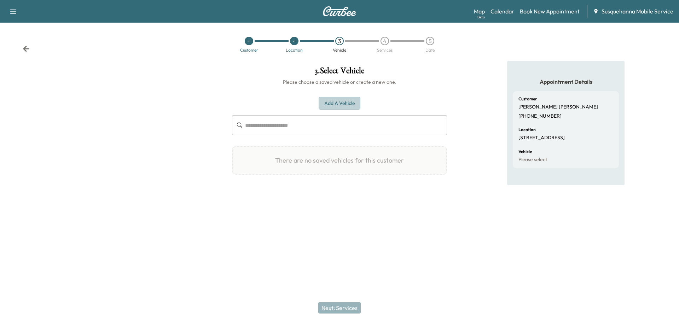
click at [347, 104] on button "Add a Vehicle" at bounding box center [340, 103] width 42 height 13
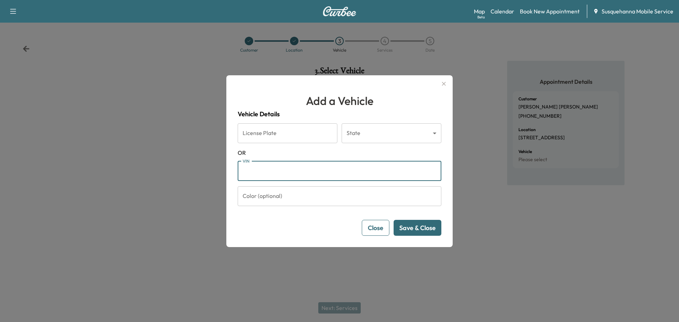
drag, startPoint x: 335, startPoint y: 169, endPoint x: 334, endPoint y: 163, distance: 5.8
paste input "**********"
type input "**********"
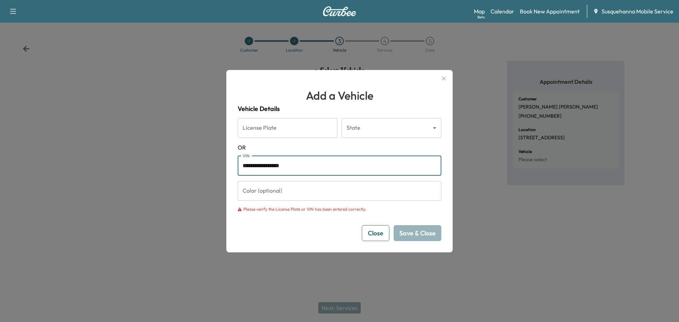
drag, startPoint x: 316, startPoint y: 161, endPoint x: 213, endPoint y: 162, distance: 103.2
click at [213, 162] on div "**********" at bounding box center [339, 161] width 679 height 322
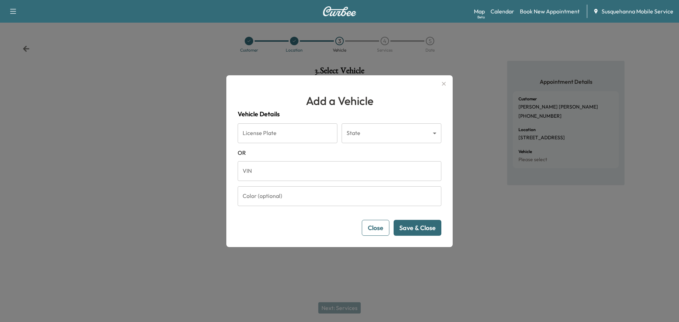
click at [284, 162] on input "VIN" at bounding box center [340, 171] width 204 height 20
paste input "**********"
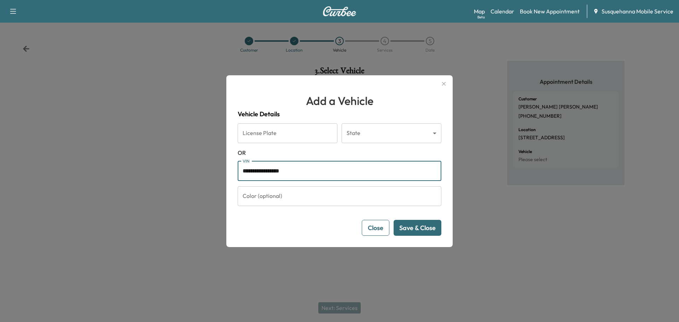
type input "**********"
click at [425, 233] on button "Save & Close" at bounding box center [418, 228] width 48 height 16
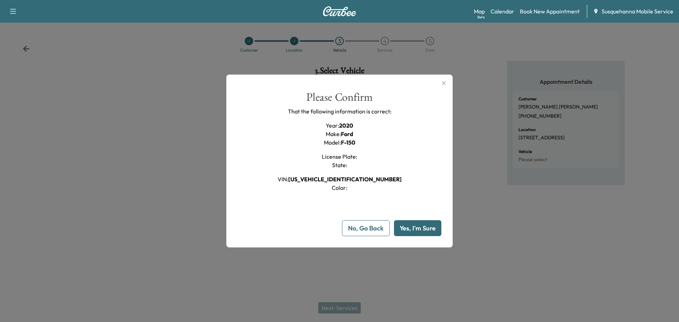
click at [425, 233] on button "Yes, I'm Sure" at bounding box center [417, 228] width 47 height 16
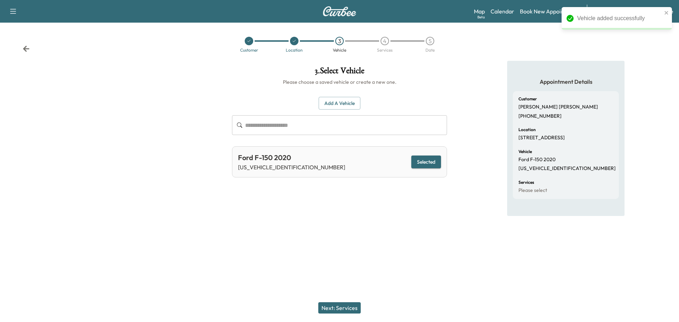
click at [354, 305] on button "Next: Services" at bounding box center [339, 307] width 42 height 11
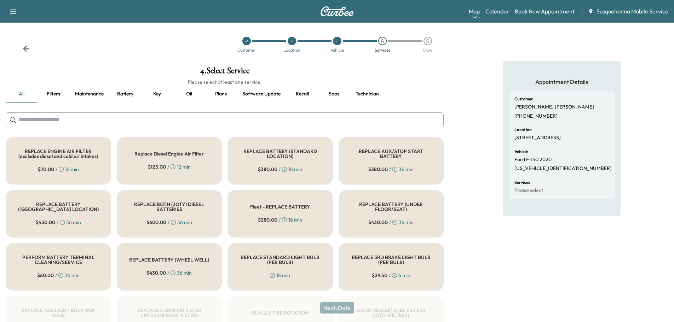
click at [303, 122] on input "text" at bounding box center [225, 119] width 438 height 15
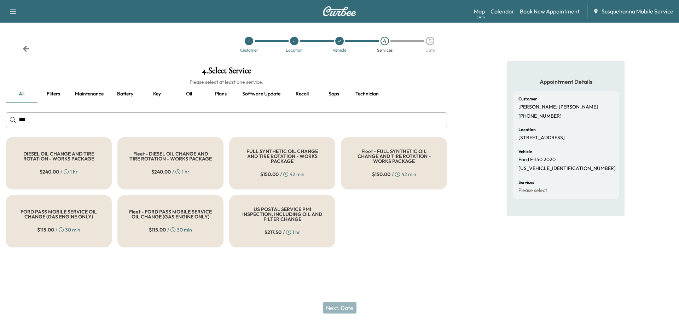
type input "***"
click at [284, 167] on div "FULL SYNTHETIC OIL CHANGE AND TIRE ROTATION - WORKS PACKAGE $ 150.00 / 42 min" at bounding box center [282, 163] width 106 height 52
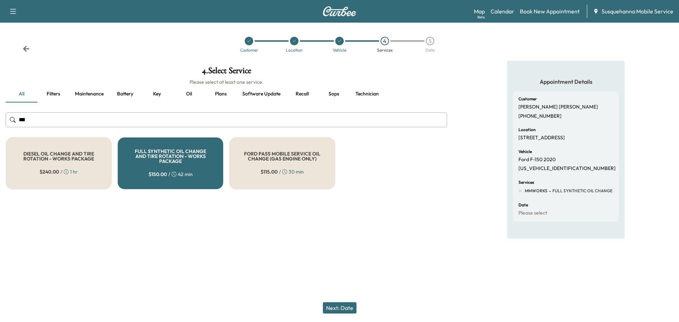
click at [344, 310] on button "Next: Date" at bounding box center [340, 307] width 34 height 11
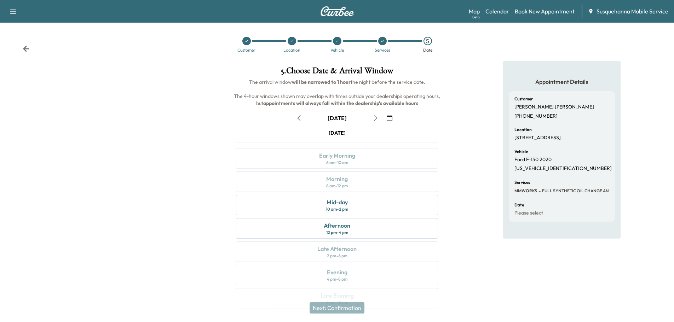
click at [393, 119] on button "button" at bounding box center [389, 117] width 12 height 11
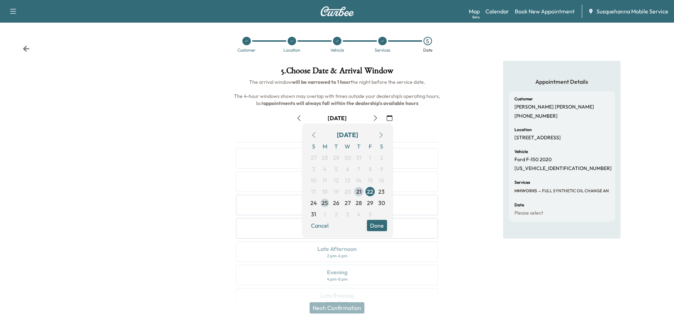
click at [326, 203] on span "25" at bounding box center [324, 203] width 6 height 8
click at [371, 231] on button "Done" at bounding box center [377, 225] width 20 height 11
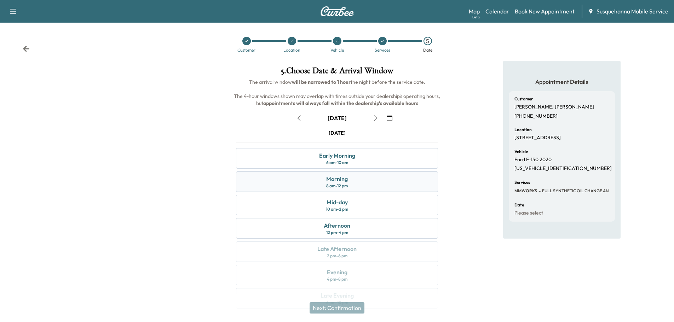
click at [340, 182] on div "Morning" at bounding box center [337, 179] width 22 height 8
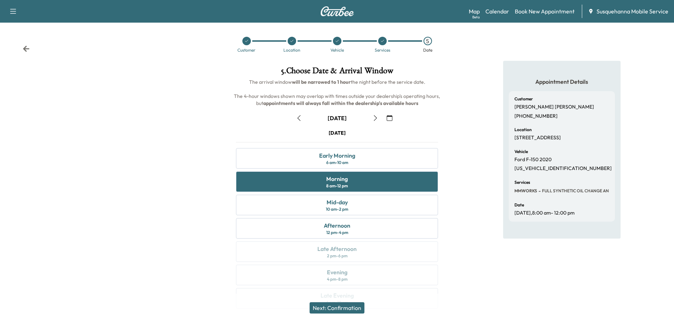
click at [337, 306] on button "Next: Confirmation" at bounding box center [336, 307] width 55 height 11
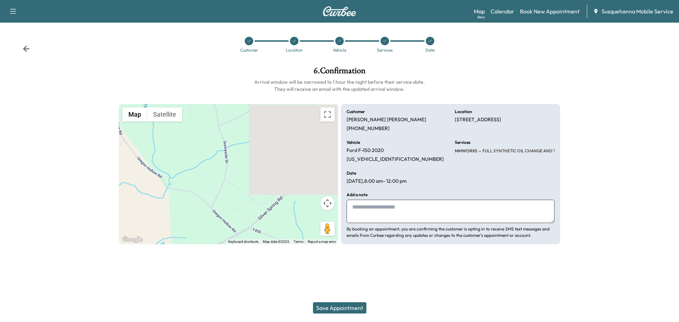
click at [387, 209] on textarea at bounding box center [451, 211] width 208 height 23
type textarea "*"
type textarea "**********"
click at [346, 306] on button "Save Appointment" at bounding box center [339, 307] width 53 height 11
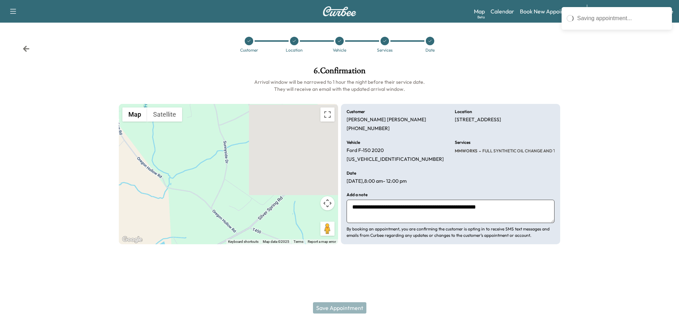
click at [365, 281] on div "Support Log Out Map Beta Calendar Book New Appointment Susquehanna Mobile Servi…" at bounding box center [339, 161] width 679 height 322
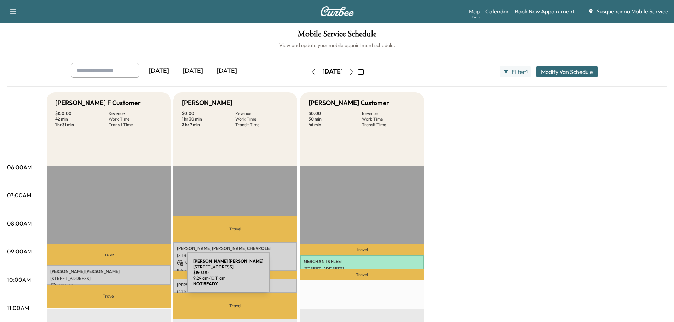
click at [134, 277] on p "[STREET_ADDRESS]" at bounding box center [108, 279] width 117 height 6
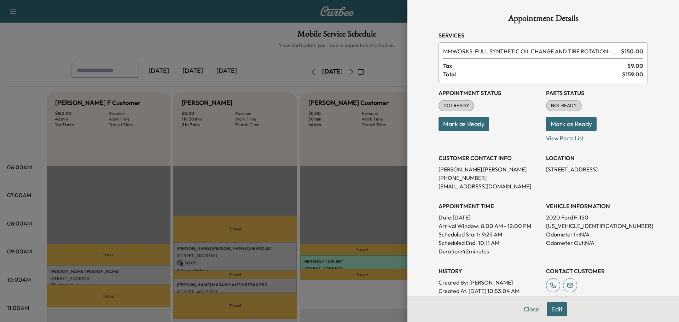
click at [558, 128] on button "Mark as Ready" at bounding box center [571, 124] width 51 height 14
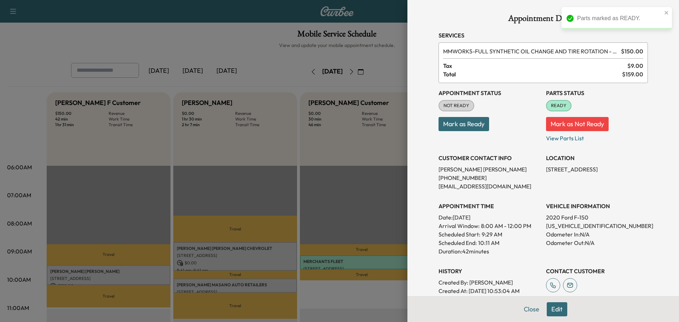
click at [471, 130] on button "Mark as Ready" at bounding box center [463, 124] width 51 height 14
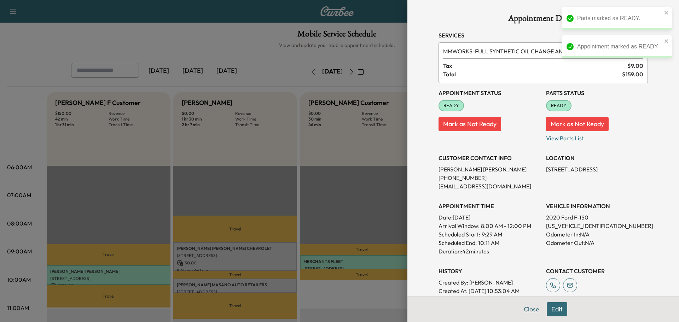
click at [519, 310] on button "Close" at bounding box center [531, 309] width 25 height 14
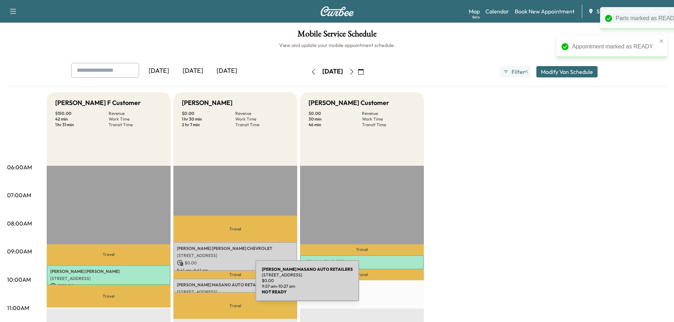
click at [202, 285] on p "[PERSON_NAME] AUTO RETAILERS" at bounding box center [235, 285] width 117 height 6
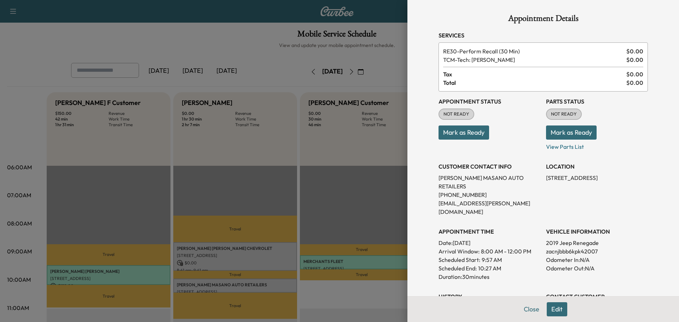
click at [558, 130] on button "Mark as Ready" at bounding box center [571, 133] width 51 height 14
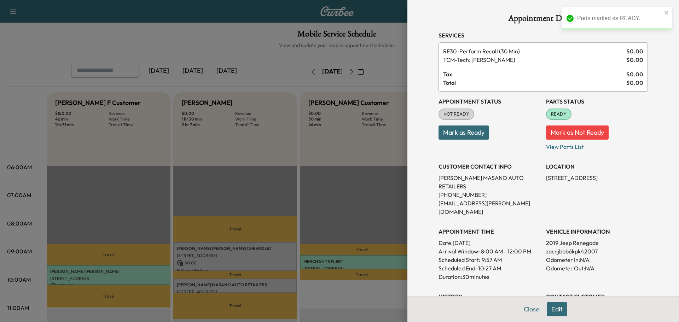
click at [451, 131] on button "Mark as Ready" at bounding box center [463, 133] width 51 height 14
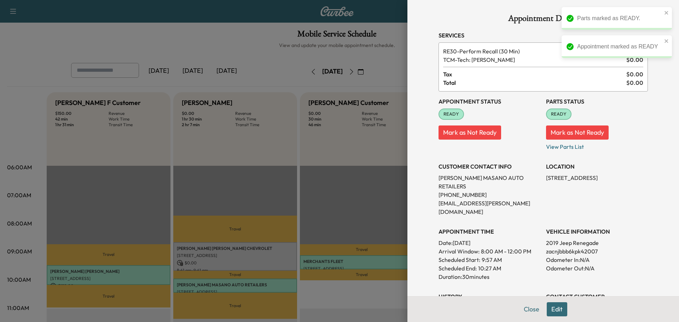
click at [262, 251] on div at bounding box center [339, 161] width 679 height 322
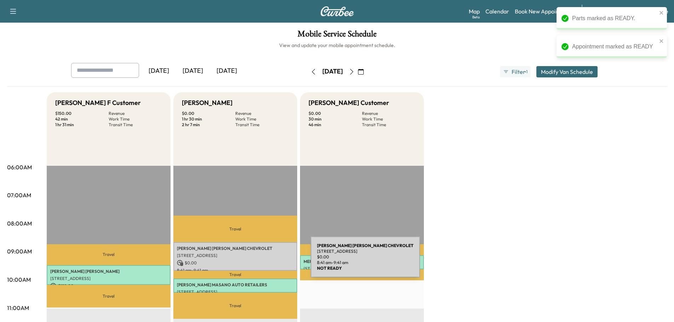
drag, startPoint x: 257, startPoint y: 261, endPoint x: 260, endPoint y: 257, distance: 4.7
click at [260, 257] on div "[PERSON_NAME] CHEVROLET [STREET_ADDRESS] $ 0.00 8:41 am - 9:41 am" at bounding box center [235, 256] width 124 height 29
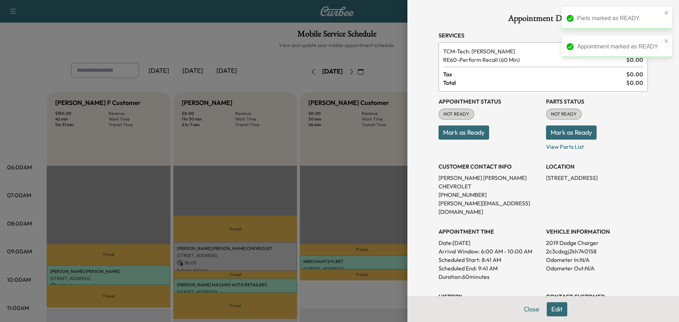
click at [566, 134] on button "Mark as Ready" at bounding box center [571, 133] width 51 height 14
click at [460, 135] on button "Mark as Ready" at bounding box center [463, 133] width 51 height 14
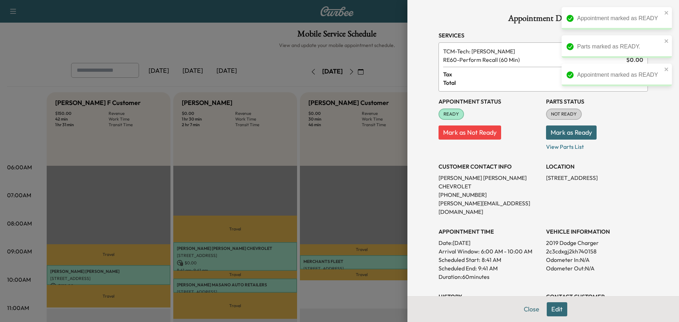
click at [566, 134] on button "Mark as Ready" at bounding box center [571, 133] width 51 height 14
click at [520, 308] on button "Close" at bounding box center [531, 309] width 25 height 14
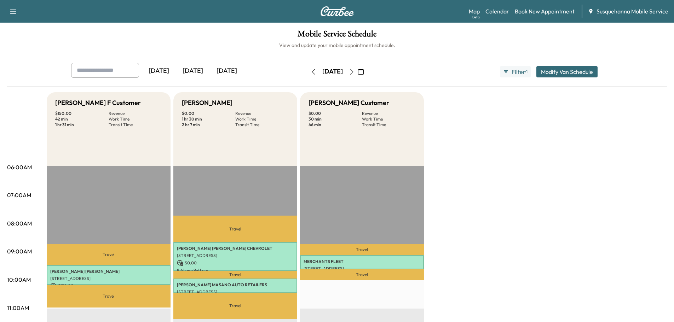
click at [310, 71] on icon "button" at bounding box center [313, 72] width 6 height 6
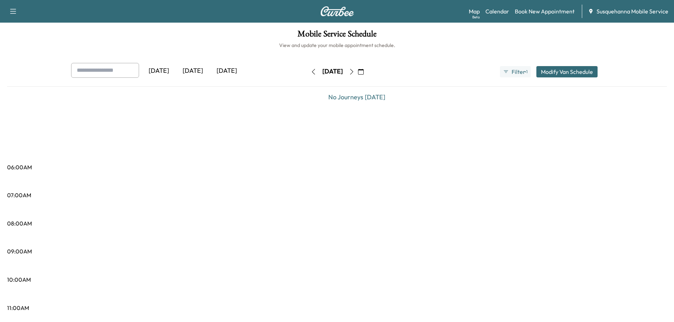
click at [310, 71] on icon "button" at bounding box center [313, 72] width 6 height 6
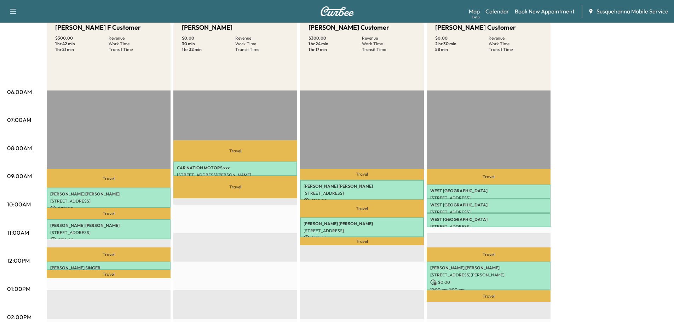
scroll to position [38, 0]
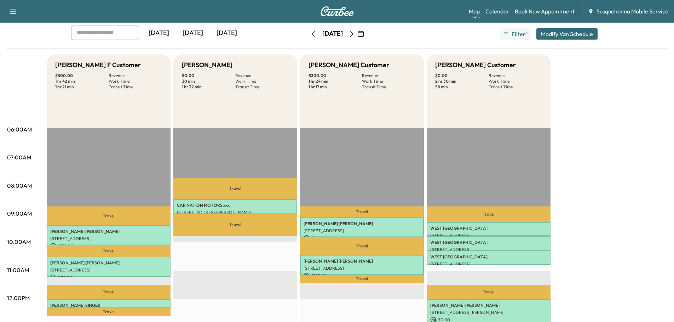
click at [310, 33] on icon "button" at bounding box center [313, 34] width 6 height 6
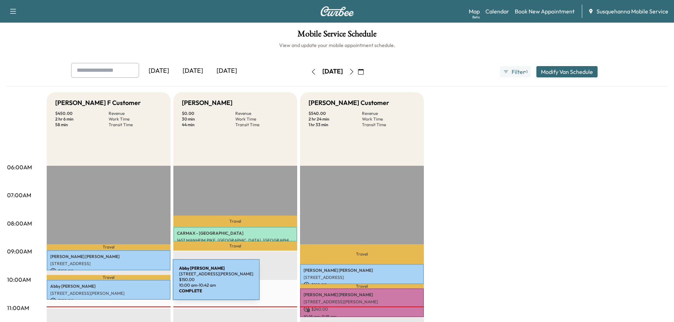
click at [120, 284] on p "[PERSON_NAME]" at bounding box center [108, 287] width 117 height 6
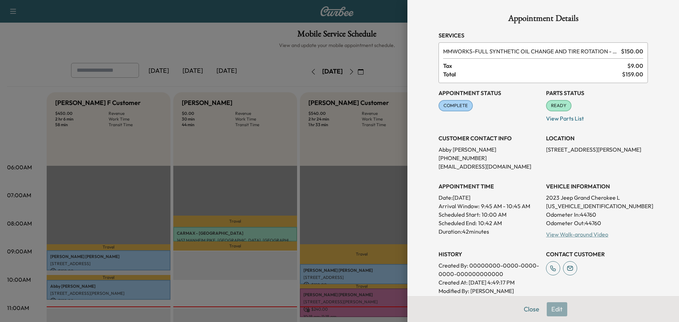
click at [558, 237] on link "View Walk-around Video" at bounding box center [577, 234] width 62 height 7
click at [520, 307] on button "Close" at bounding box center [531, 309] width 25 height 14
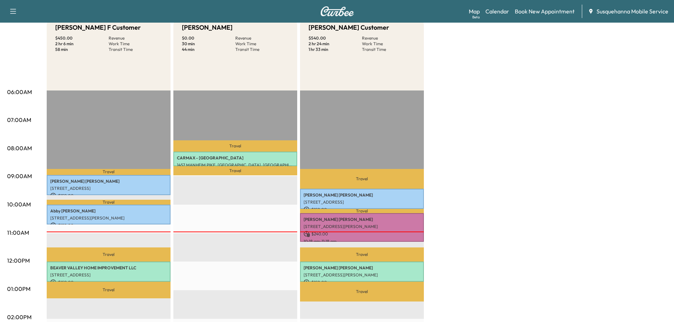
scroll to position [151, 0]
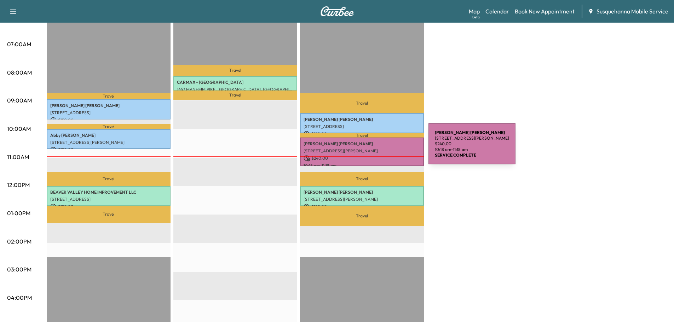
click at [375, 148] on p "[STREET_ADDRESS][PERSON_NAME]" at bounding box center [361, 151] width 117 height 6
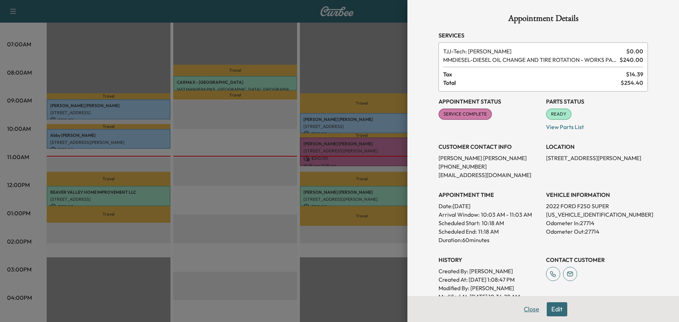
click at [526, 311] on button "Close" at bounding box center [531, 309] width 25 height 14
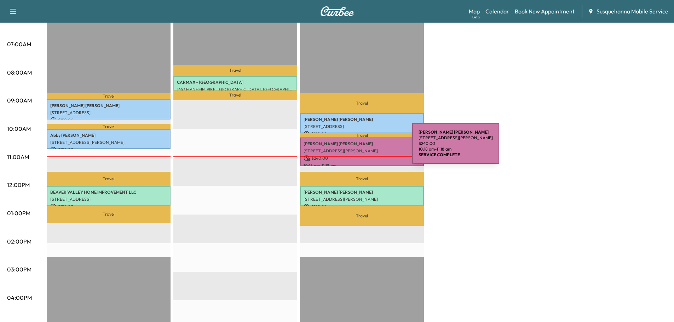
scroll to position [0, 0]
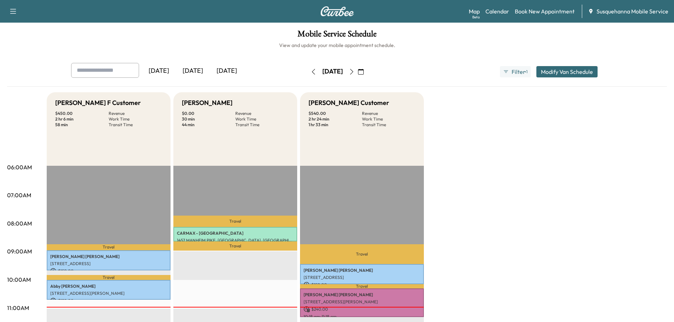
click at [354, 70] on icon "button" at bounding box center [352, 72] width 6 height 6
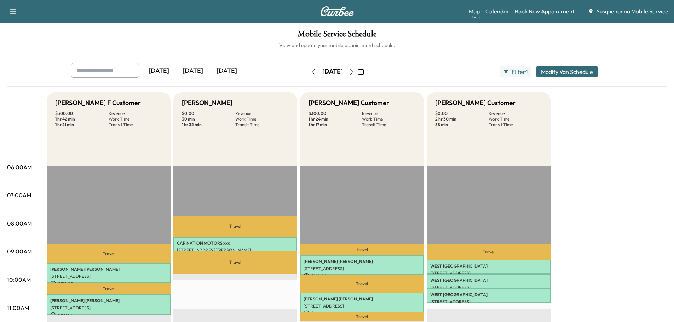
click at [310, 70] on icon "button" at bounding box center [313, 72] width 6 height 6
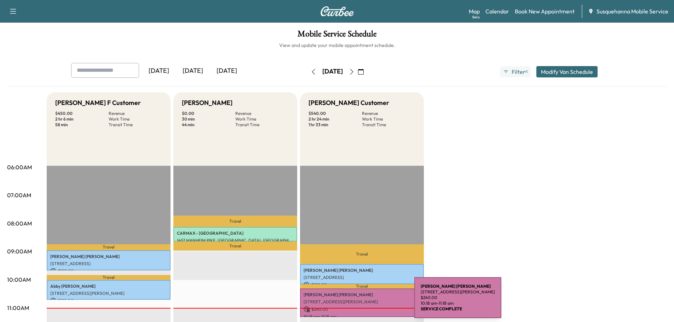
click at [361, 302] on p "[STREET_ADDRESS][PERSON_NAME]" at bounding box center [361, 302] width 117 height 6
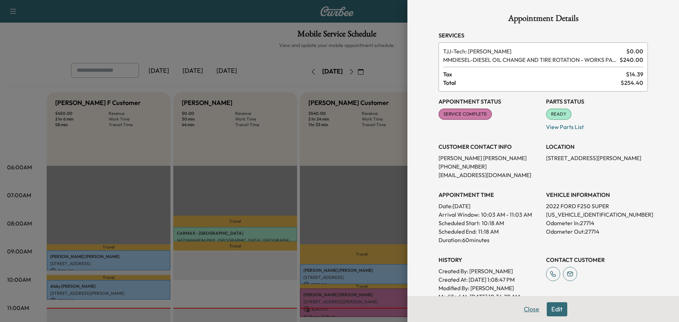
click at [522, 305] on button "Close" at bounding box center [531, 309] width 25 height 14
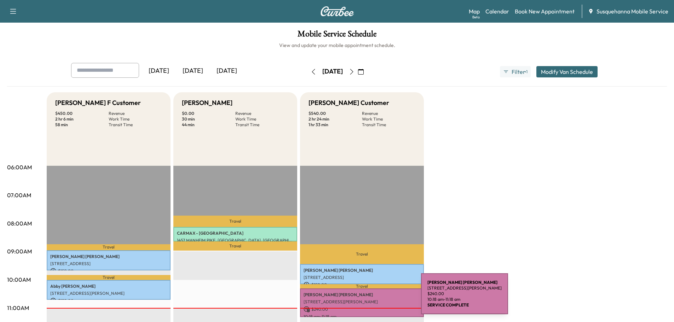
click at [368, 299] on p "[STREET_ADDRESS][PERSON_NAME]" at bounding box center [361, 302] width 117 height 6
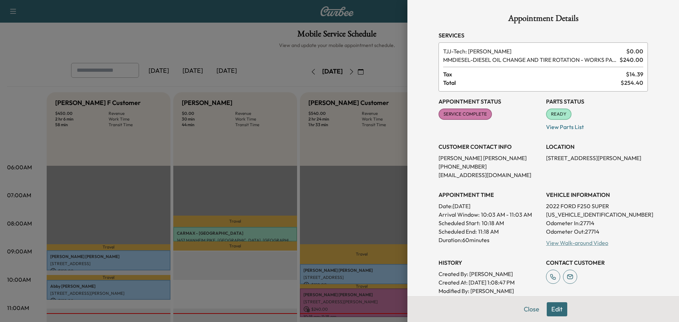
click at [591, 245] on link "View Walk-around Video" at bounding box center [577, 242] width 62 height 7
click at [530, 314] on button "Close" at bounding box center [531, 309] width 25 height 14
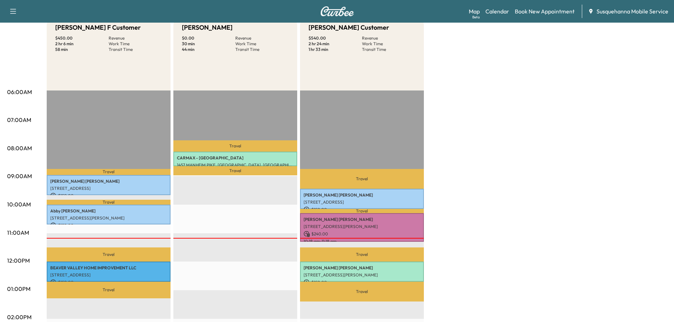
scroll to position [113, 0]
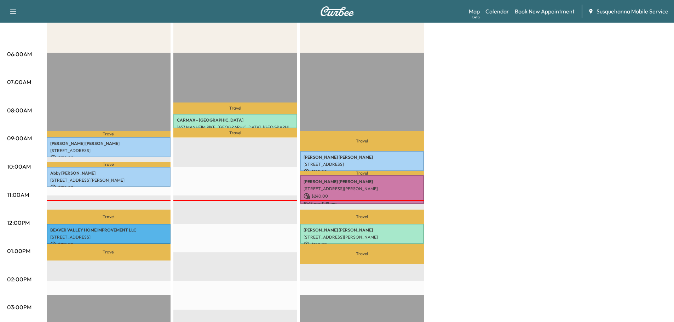
click at [473, 11] on link "Map Beta" at bounding box center [473, 11] width 11 height 8
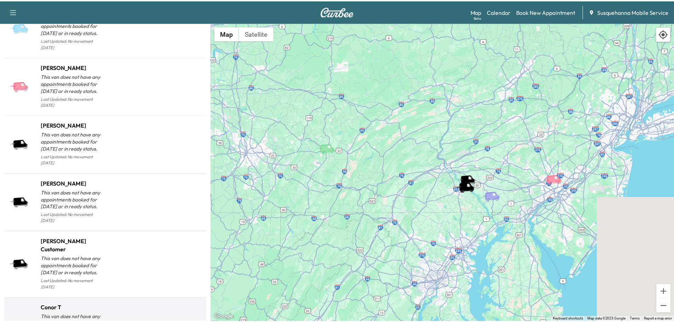
scroll to position [716, 0]
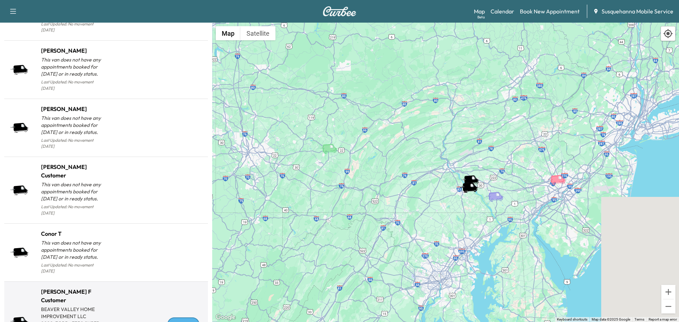
click at [179, 318] on div "En Route" at bounding box center [183, 325] width 32 height 14
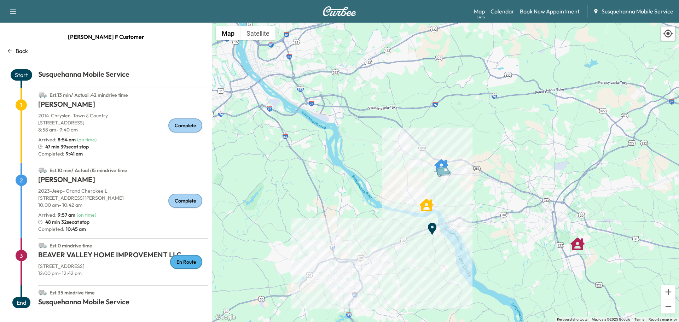
click at [19, 52] on p "Back" at bounding box center [22, 51] width 12 height 8
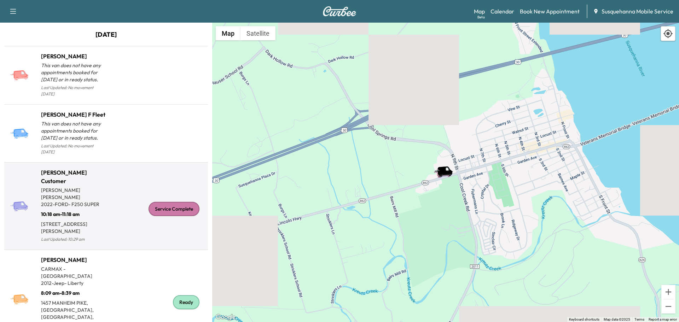
click at [180, 202] on div "Service Complete" at bounding box center [174, 209] width 51 height 14
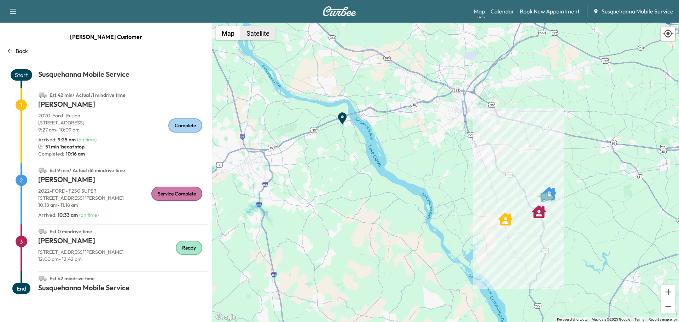
click at [270, 33] on button "Satellite" at bounding box center [257, 33] width 35 height 14
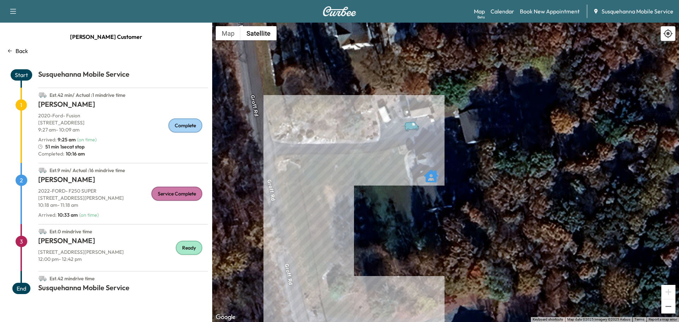
drag, startPoint x: 436, startPoint y: 126, endPoint x: 467, endPoint y: 265, distance: 143.2
click at [467, 265] on div "To activate drag with keyboard, press Alt + Enter. Once in keyboard drag state,…" at bounding box center [445, 172] width 467 height 299
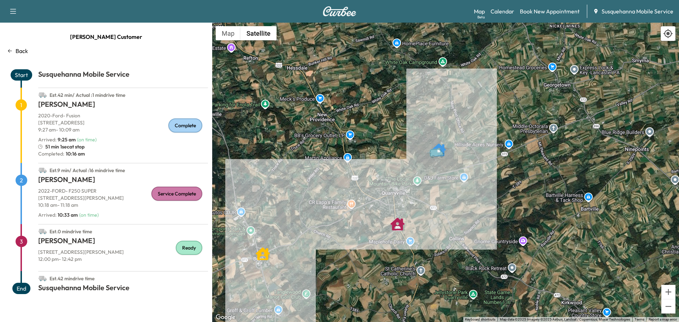
drag, startPoint x: 440, startPoint y: 238, endPoint x: 455, endPoint y: 181, distance: 59.5
click at [455, 181] on div "To activate drag with keyboard, press Alt + Enter. Once in keyboard drag state,…" at bounding box center [445, 172] width 467 height 299
click at [501, 10] on link "Calendar" at bounding box center [502, 11] width 24 height 8
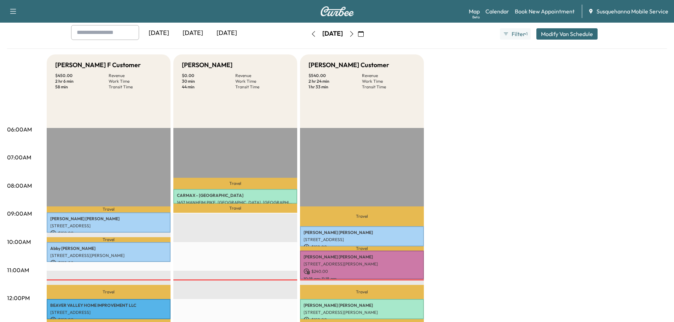
scroll to position [75, 0]
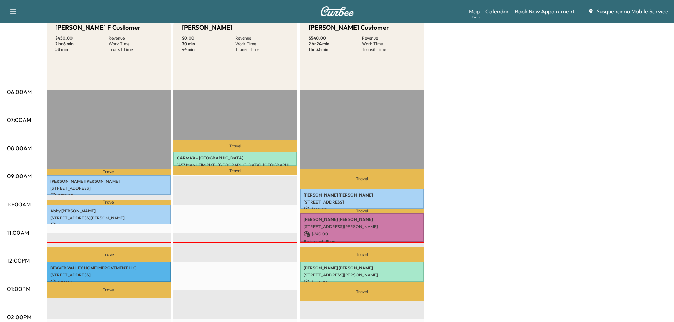
click at [473, 11] on link "Map Beta" at bounding box center [473, 11] width 11 height 8
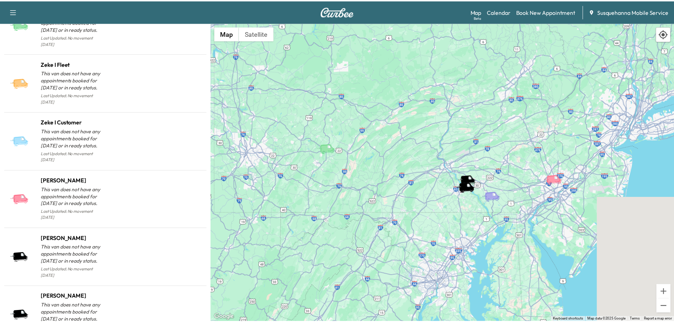
scroll to position [716, 0]
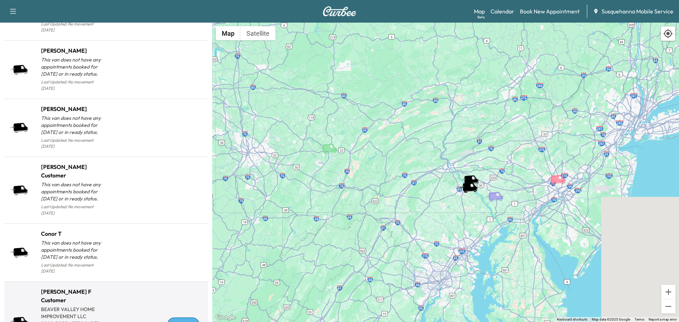
click at [179, 318] on div "En Route" at bounding box center [183, 325] width 32 height 14
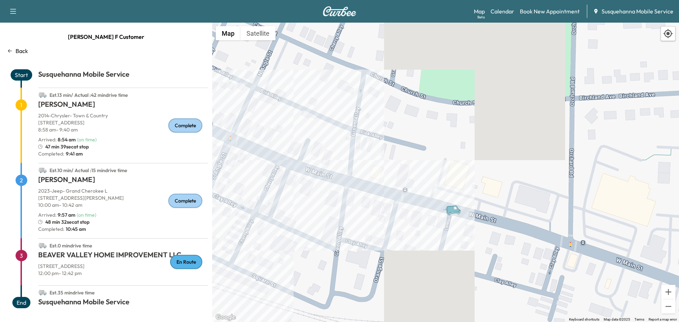
drag, startPoint x: 348, startPoint y: 69, endPoint x: 484, endPoint y: 241, distance: 219.5
click at [484, 241] on div "To activate drag with keyboard, press Alt + Enter. Once in keyboard drag state,…" at bounding box center [445, 172] width 467 height 299
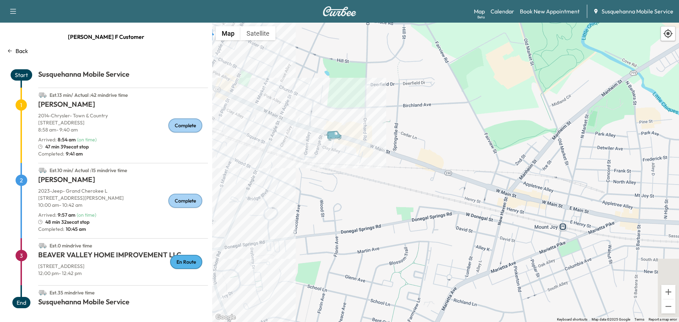
drag, startPoint x: 526, startPoint y: 247, endPoint x: 383, endPoint y: 149, distance: 173.6
click at [383, 149] on div "To activate drag with keyboard, press Alt + Enter. Once in keyboard drag state,…" at bounding box center [445, 172] width 467 height 299
click at [259, 37] on button "Satellite" at bounding box center [257, 33] width 35 height 14
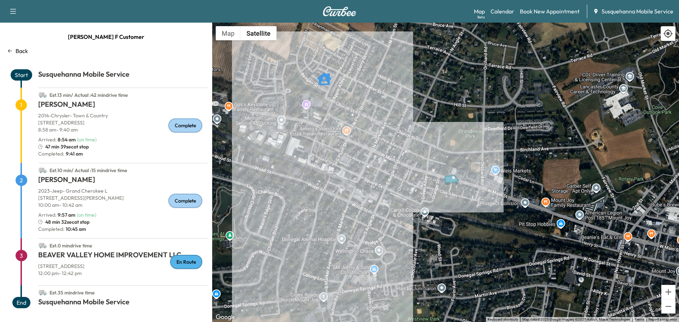
drag, startPoint x: 286, startPoint y: 97, endPoint x: 404, endPoint y: 142, distance: 126.0
click at [404, 142] on div "To activate drag with keyboard, press Alt + Enter. Once in keyboard drag state,…" at bounding box center [445, 172] width 467 height 299
click at [503, 7] on link "Calendar" at bounding box center [502, 11] width 24 height 8
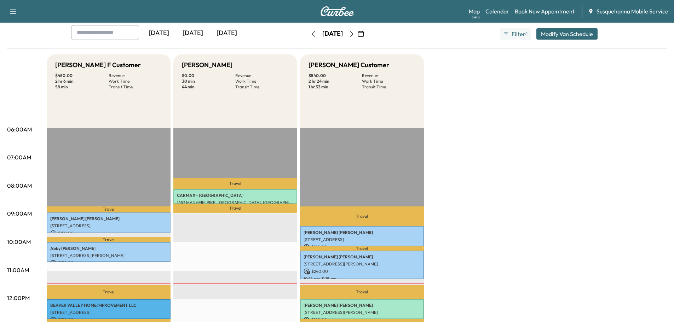
scroll to position [113, 0]
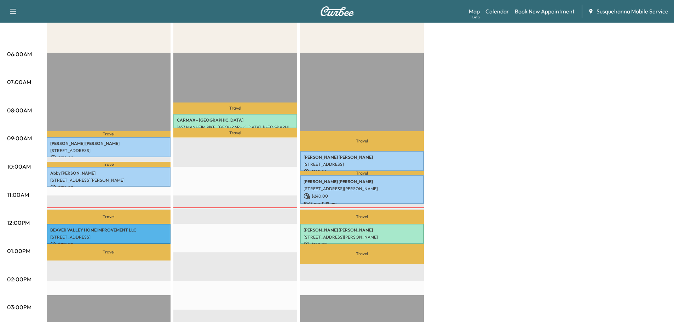
click at [473, 12] on link "Map Beta" at bounding box center [473, 11] width 11 height 8
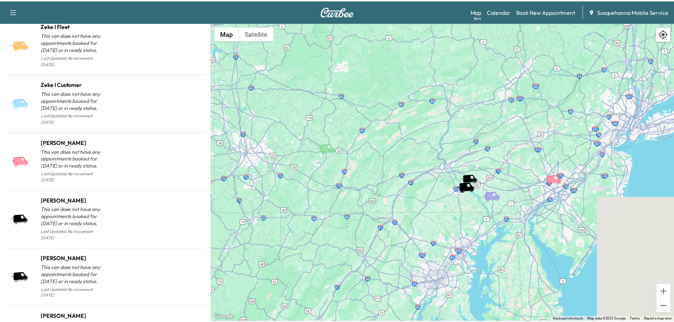
scroll to position [723, 0]
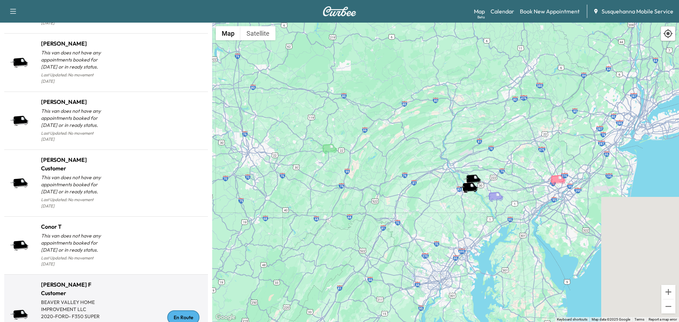
click at [179, 310] on div "En Route" at bounding box center [183, 317] width 32 height 14
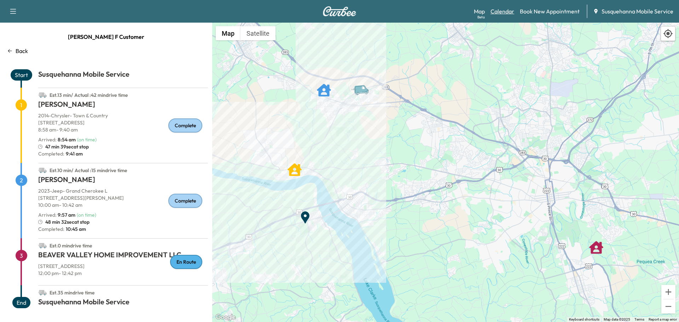
click at [507, 9] on link "Calendar" at bounding box center [502, 11] width 24 height 8
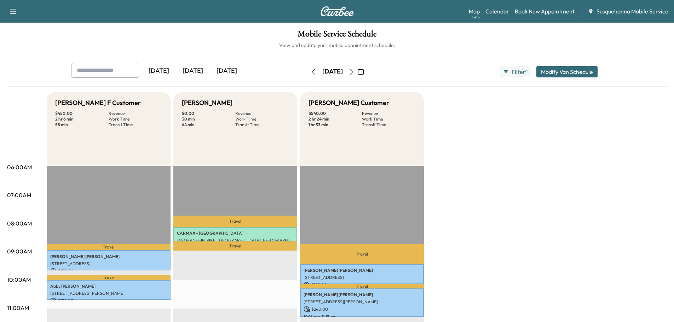
scroll to position [151, 0]
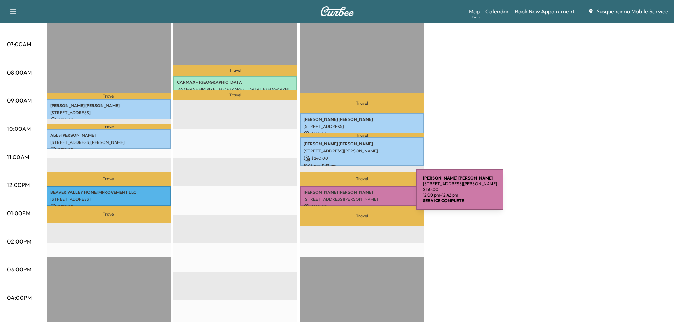
click at [363, 194] on div "[PERSON_NAME] [STREET_ADDRESS][PERSON_NAME] $ 150.00 12:00 pm - 12:42 pm" at bounding box center [362, 196] width 124 height 20
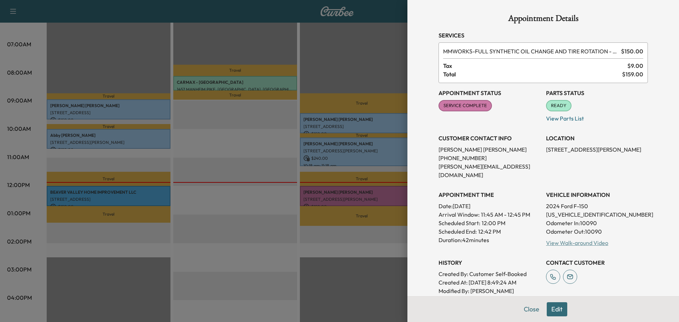
click at [560, 239] on link "View Walk-around Video" at bounding box center [577, 242] width 62 height 7
click at [532, 308] on button "Close" at bounding box center [531, 309] width 25 height 14
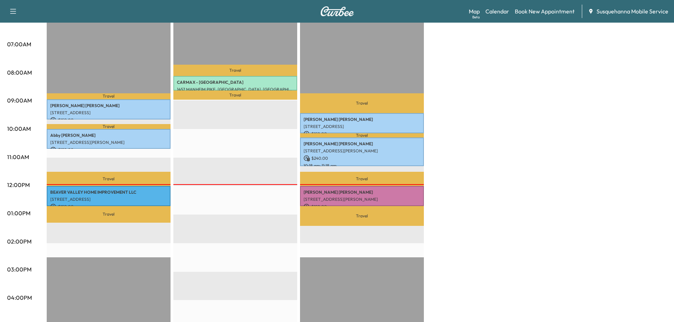
click at [482, 10] on div "Map Beta Calendar Book New Appointment Susquehanna Mobile Service" at bounding box center [567, 11] width 199 height 13
click at [474, 10] on link "Map Beta" at bounding box center [473, 11] width 11 height 8
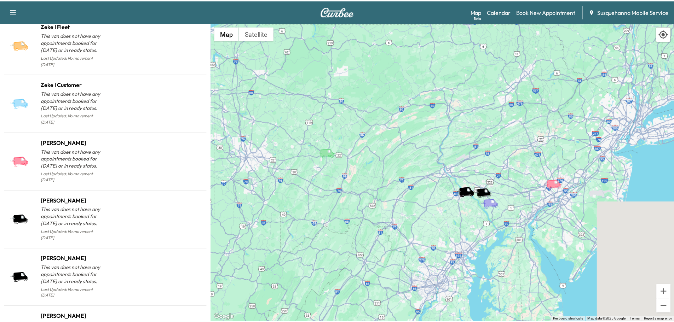
scroll to position [723, 0]
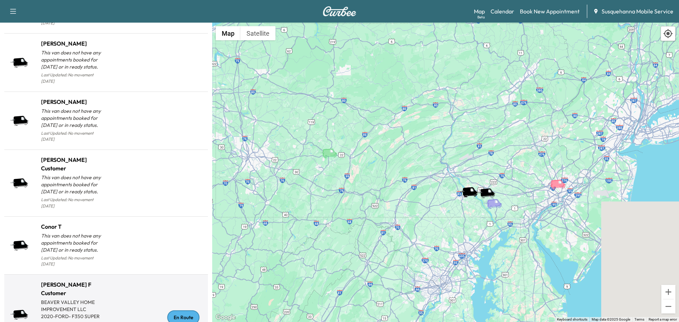
click at [179, 310] on div "En Route" at bounding box center [183, 317] width 32 height 14
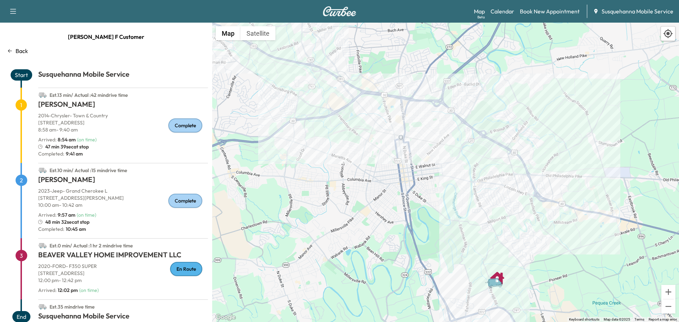
click at [21, 52] on p "Back" at bounding box center [22, 51] width 12 height 8
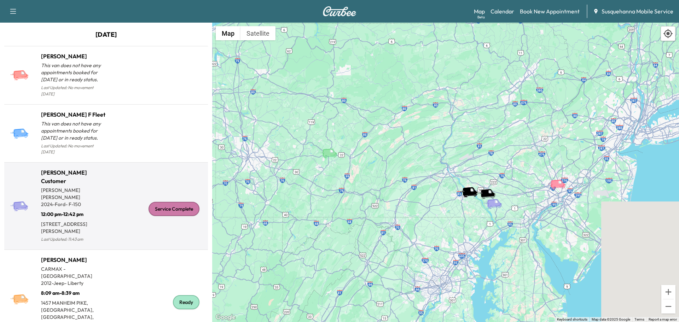
click at [177, 202] on div "Service Complete" at bounding box center [174, 209] width 51 height 14
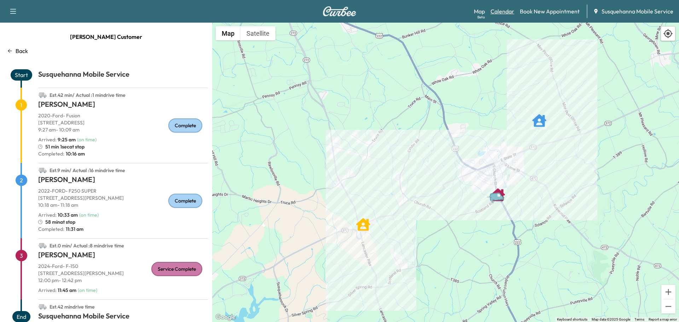
click at [499, 11] on link "Calendar" at bounding box center [502, 11] width 24 height 8
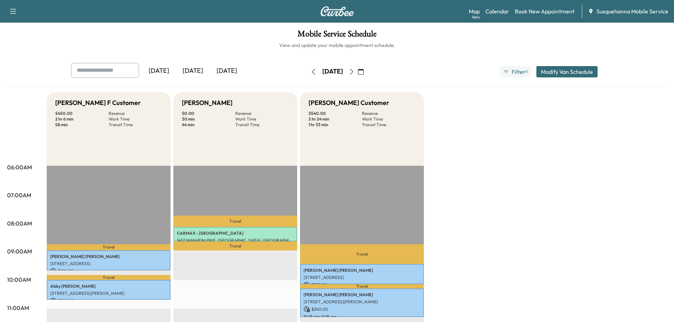
scroll to position [113, 0]
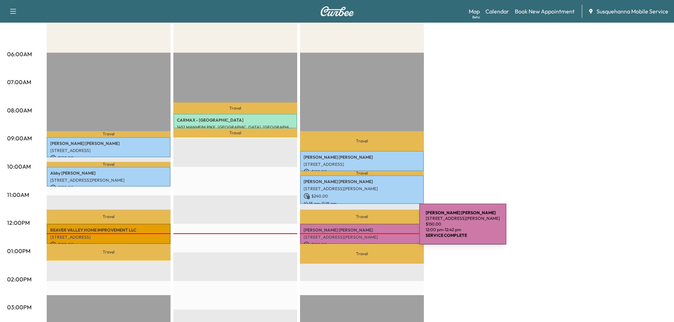
click at [366, 233] on div at bounding box center [362, 233] width 124 height 1
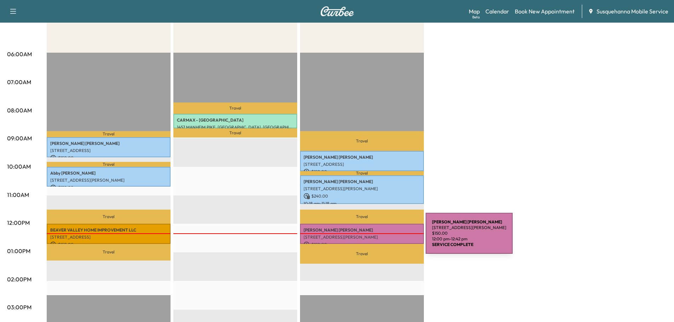
click at [372, 238] on p "[STREET_ADDRESS][PERSON_NAME]" at bounding box center [361, 237] width 117 height 6
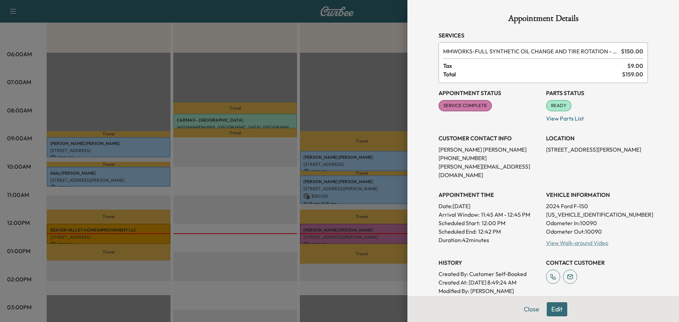
click at [560, 239] on link "View Walk-around Video" at bounding box center [577, 242] width 62 height 7
click at [525, 308] on button "Close" at bounding box center [531, 309] width 25 height 14
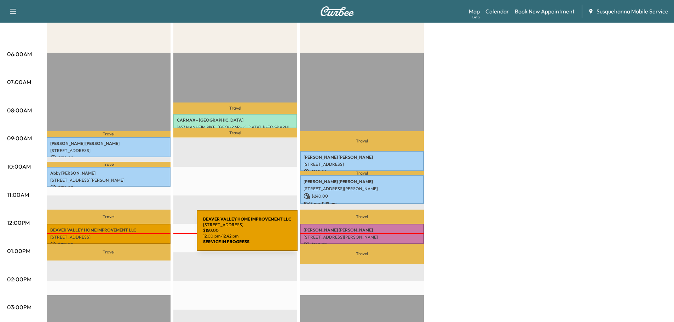
click at [144, 235] on p "[STREET_ADDRESS]" at bounding box center [108, 237] width 117 height 6
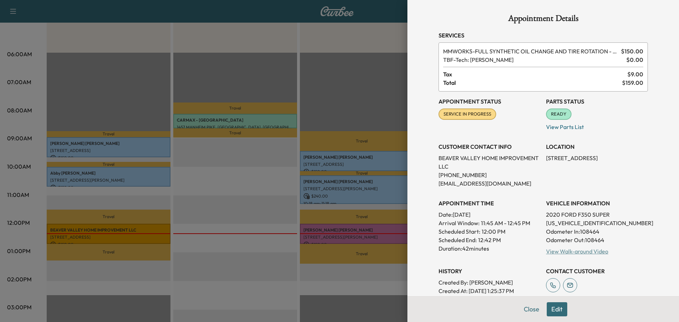
click at [563, 254] on link "View Walk-around Video" at bounding box center [577, 251] width 62 height 7
click at [528, 307] on button "Close" at bounding box center [531, 309] width 25 height 14
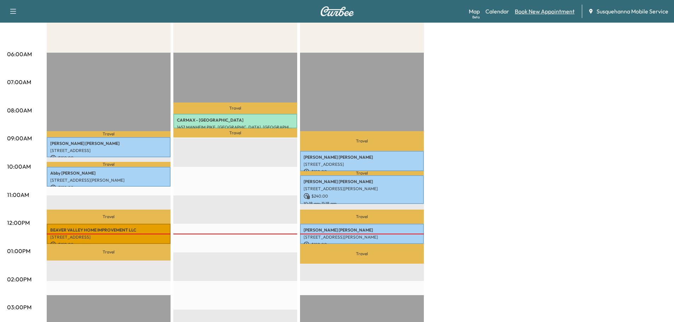
click at [548, 9] on link "Book New Appointment" at bounding box center [544, 11] width 60 height 8
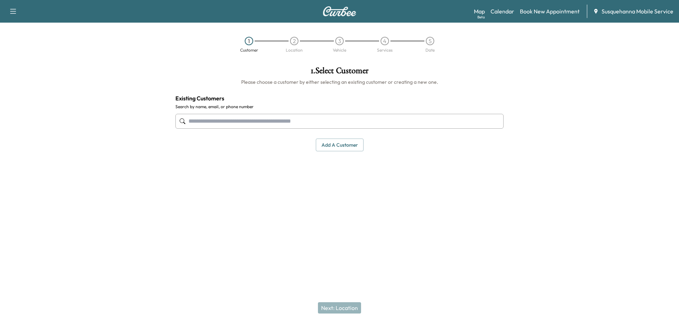
click at [248, 121] on input "text" at bounding box center [339, 121] width 328 height 15
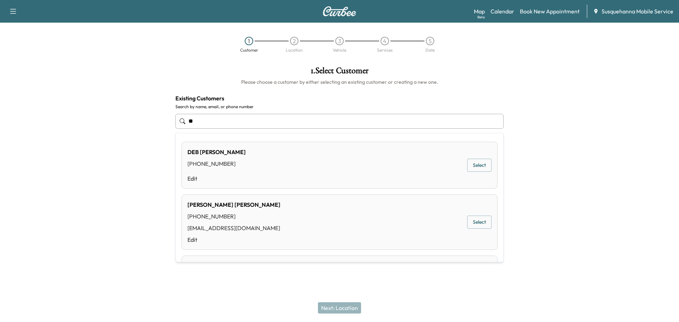
type input "*"
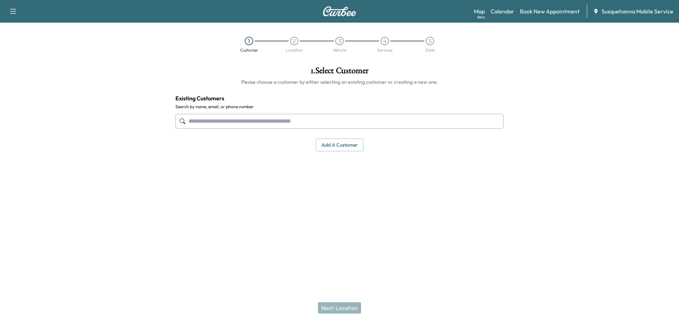
click at [237, 121] on input "text" at bounding box center [339, 121] width 328 height 15
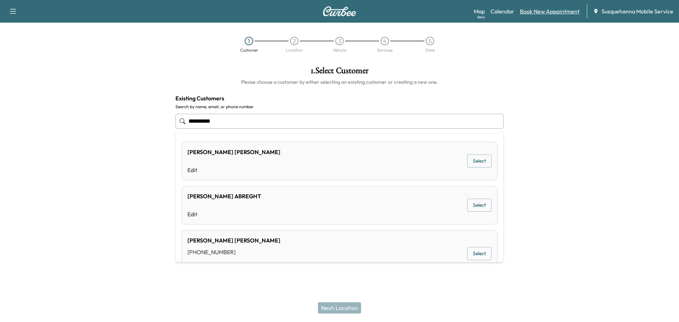
type input "**********"
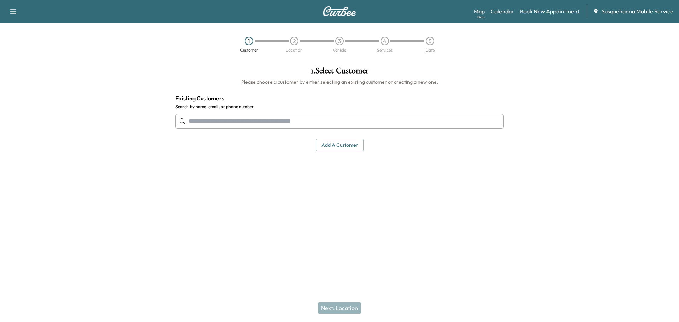
click at [546, 13] on link "Book New Appointment" at bounding box center [550, 11] width 60 height 8
click at [537, 10] on link "Book New Appointment" at bounding box center [550, 11] width 60 height 8
click at [337, 142] on button "Add a customer" at bounding box center [340, 145] width 48 height 13
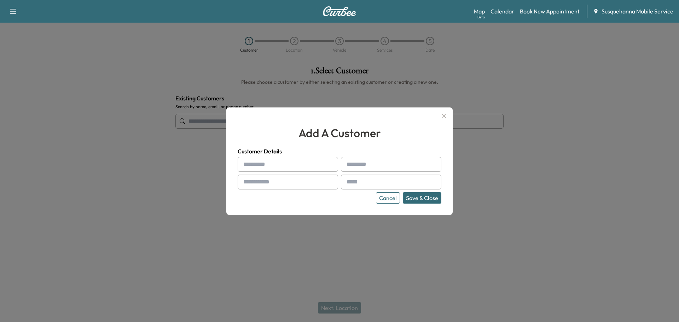
click at [290, 166] on input "text" at bounding box center [288, 164] width 100 height 15
type input "******"
type input "***"
click at [293, 184] on input "text" at bounding box center [288, 182] width 100 height 15
type input "**********"
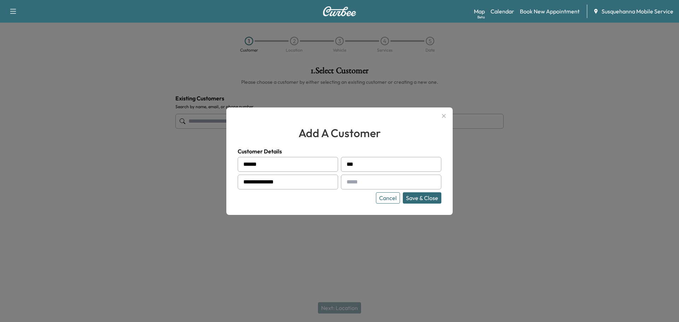
click at [382, 187] on input "text" at bounding box center [391, 182] width 100 height 15
type input "**********"
click at [420, 199] on button "Save & Close" at bounding box center [422, 197] width 39 height 11
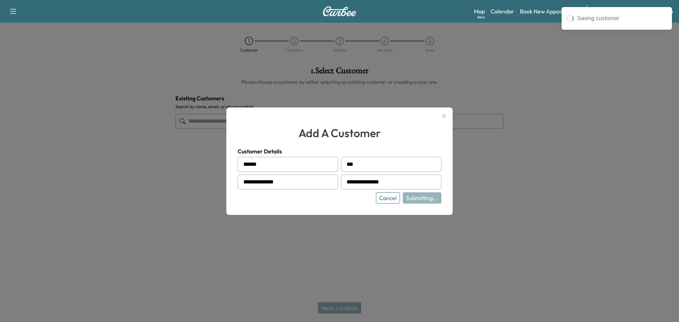
type input "**********"
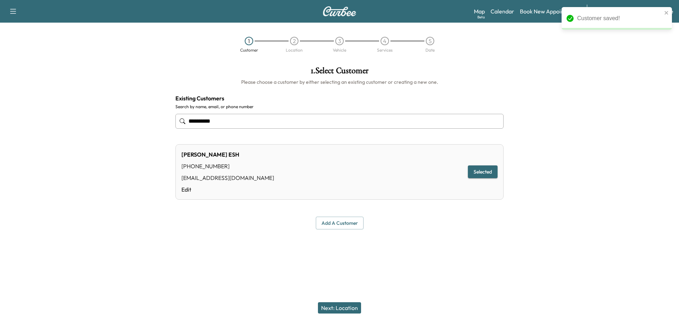
click at [342, 312] on button "Next: Location" at bounding box center [339, 307] width 43 height 11
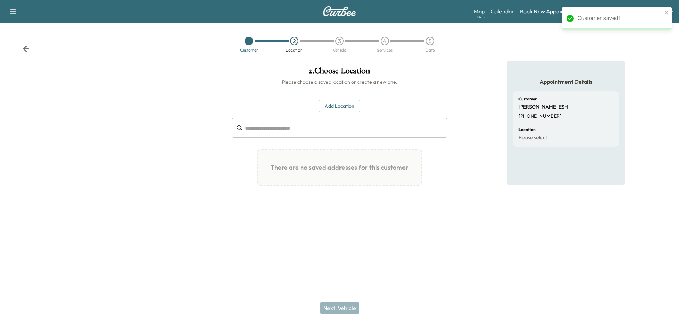
click at [347, 106] on button "Add Location" at bounding box center [339, 106] width 41 height 13
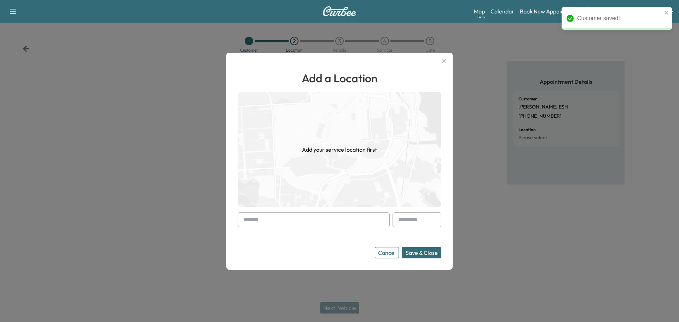
click at [286, 221] on input "text" at bounding box center [314, 219] width 152 height 15
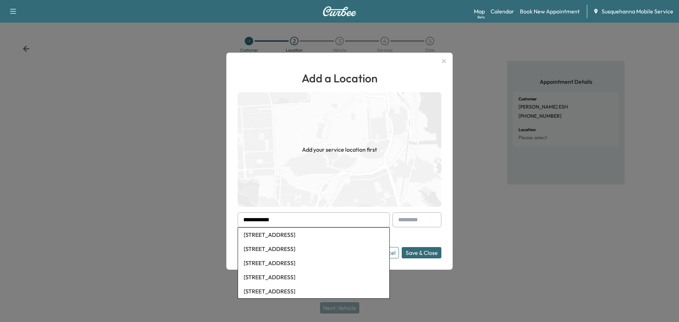
click at [297, 234] on li "[STREET_ADDRESS]" at bounding box center [313, 235] width 151 height 14
type input "**********"
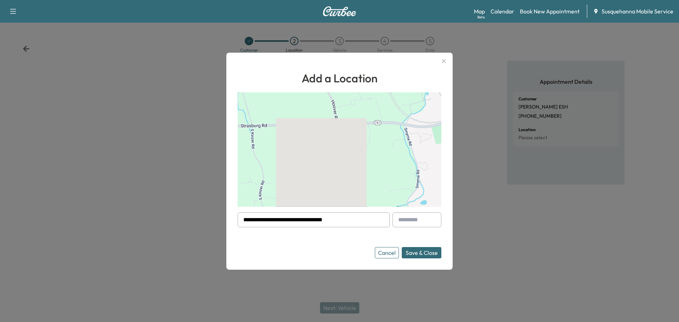
click at [420, 254] on button "Save & Close" at bounding box center [422, 252] width 40 height 11
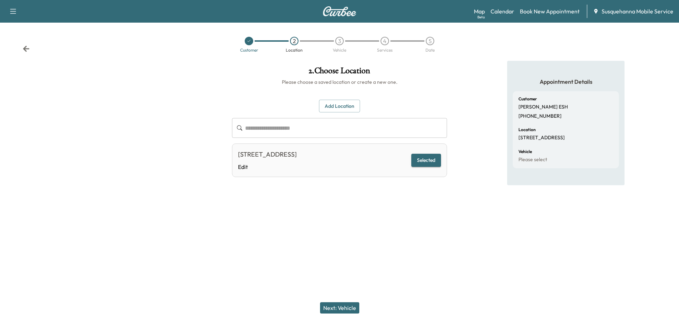
click at [349, 309] on button "Next: Vehicle" at bounding box center [339, 307] width 39 height 11
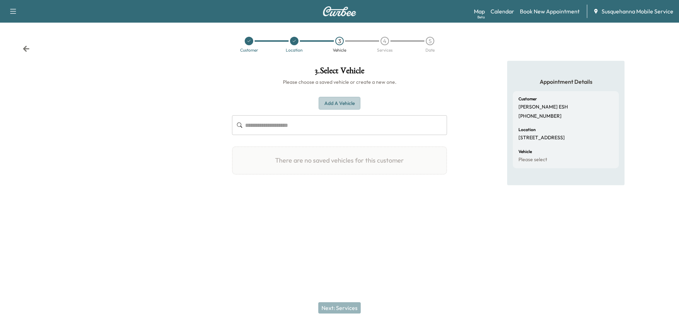
drag, startPoint x: 344, startPoint y: 104, endPoint x: 24, endPoint y: 73, distance: 321.4
click at [343, 104] on button "Add a Vehicle" at bounding box center [340, 103] width 42 height 13
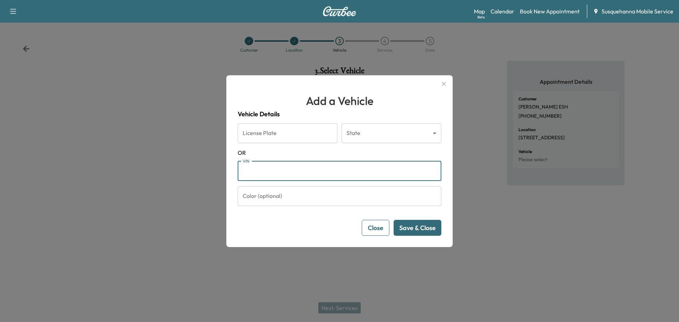
click at [279, 176] on input "VIN" at bounding box center [340, 171] width 204 height 20
paste input "**********"
type input "**********"
click at [429, 232] on button "Save & Close" at bounding box center [418, 228] width 48 height 16
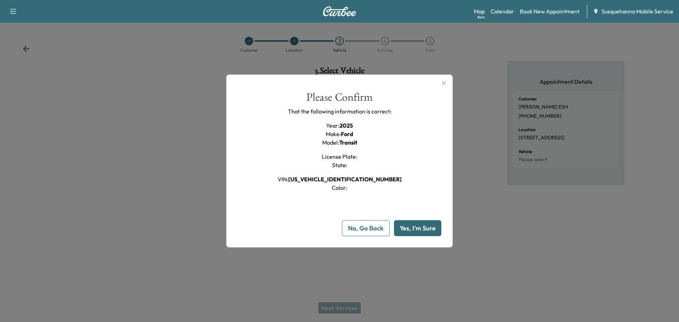
click at [429, 232] on button "Yes, I'm Sure" at bounding box center [417, 228] width 47 height 16
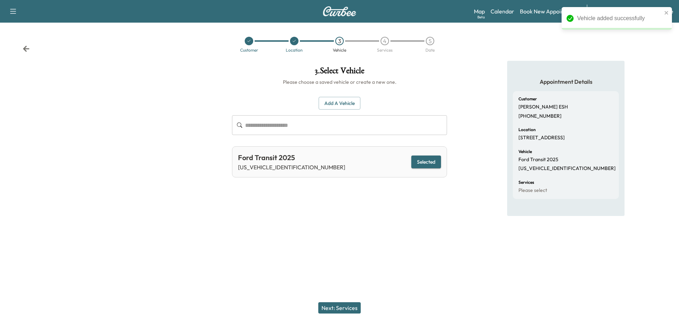
click at [342, 304] on button "Next: Services" at bounding box center [339, 307] width 42 height 11
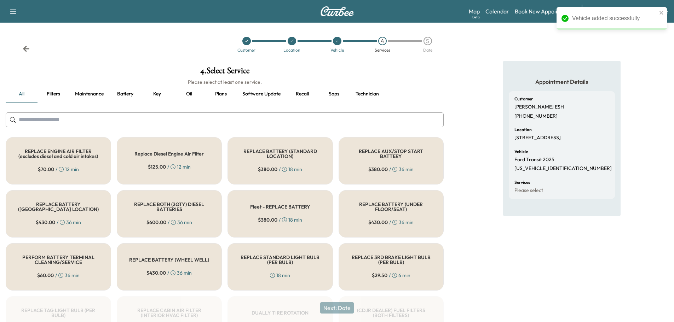
click at [274, 122] on input "text" at bounding box center [225, 119] width 438 height 15
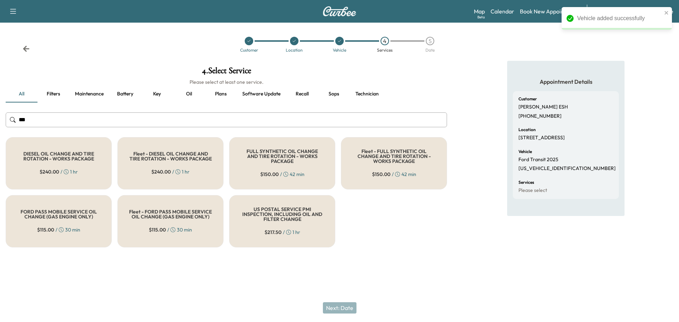
type input "***"
click at [286, 171] on div "$ 150.00 / 42 min" at bounding box center [282, 174] width 44 height 7
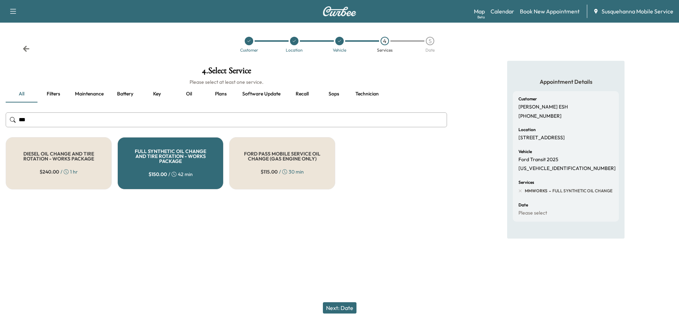
click at [343, 310] on button "Next: Date" at bounding box center [340, 307] width 34 height 11
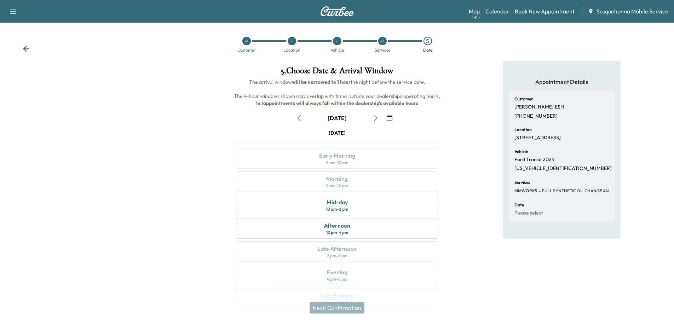
click at [391, 119] on icon "button" at bounding box center [389, 118] width 6 height 6
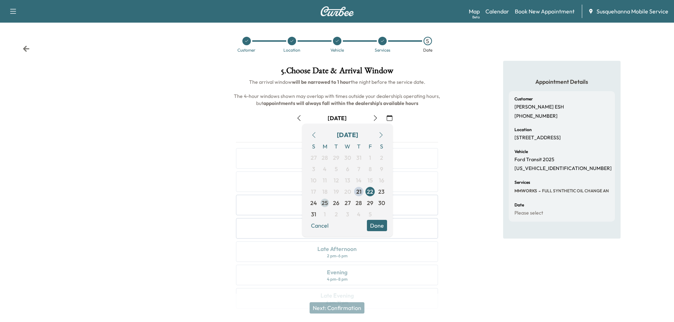
click at [326, 203] on span "25" at bounding box center [324, 203] width 6 height 8
click at [383, 226] on button "Done" at bounding box center [377, 225] width 20 height 11
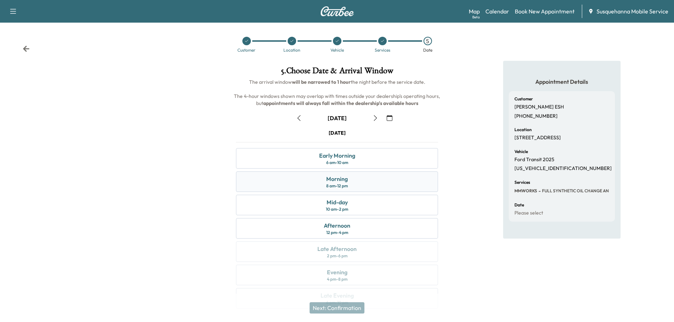
click at [373, 183] on div "Morning 8 am - 12 pm" at bounding box center [337, 181] width 202 height 21
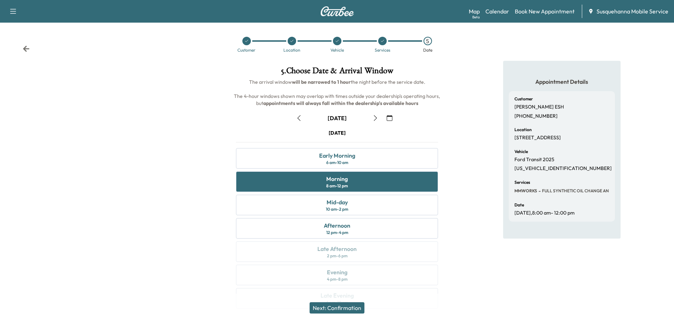
click at [354, 309] on button "Next: Confirmation" at bounding box center [336, 307] width 55 height 11
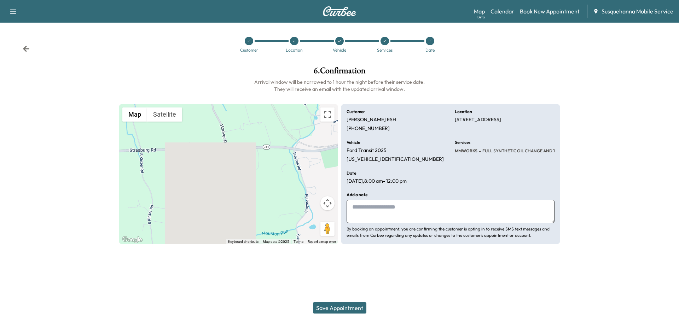
click at [414, 222] on textarea at bounding box center [451, 211] width 208 height 23
type textarea "*"
type textarea "**********"
drag, startPoint x: 534, startPoint y: 205, endPoint x: 351, endPoint y: 210, distance: 182.2
click at [351, 210] on textarea "**********" at bounding box center [451, 211] width 208 height 23
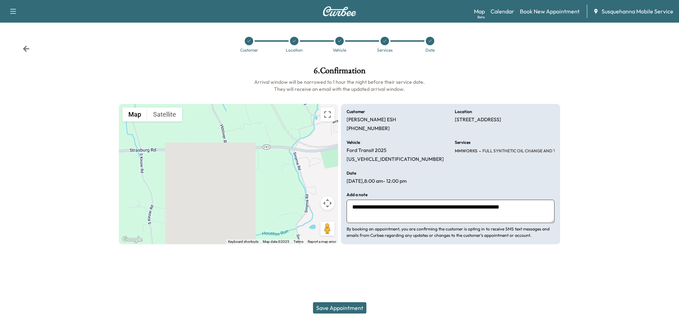
click at [331, 305] on button "Save Appointment" at bounding box center [339, 307] width 53 height 11
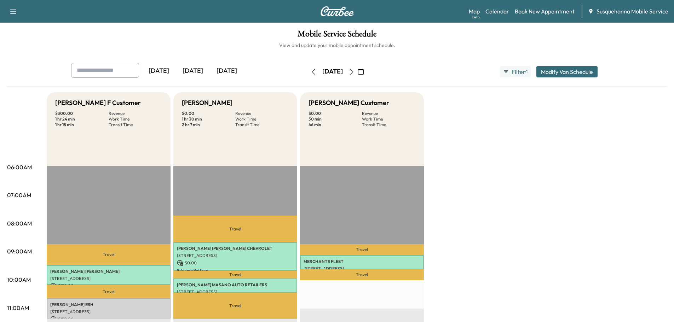
scroll to position [113, 0]
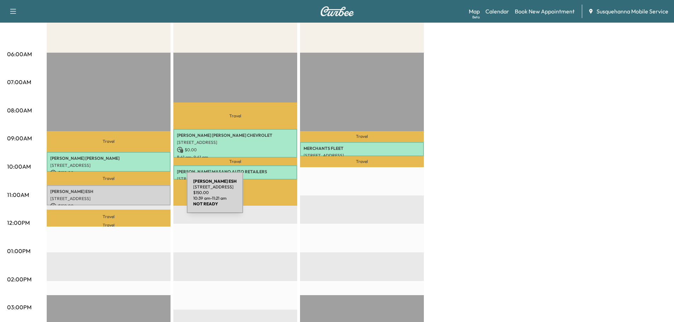
click at [134, 190] on p "[PERSON_NAME]" at bounding box center [108, 192] width 117 height 6
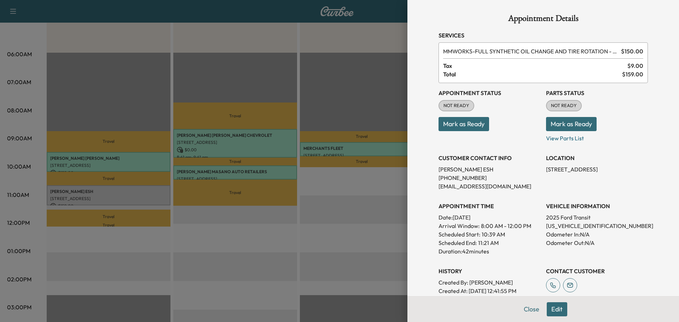
click at [560, 127] on button "Mark as Ready" at bounding box center [571, 124] width 51 height 14
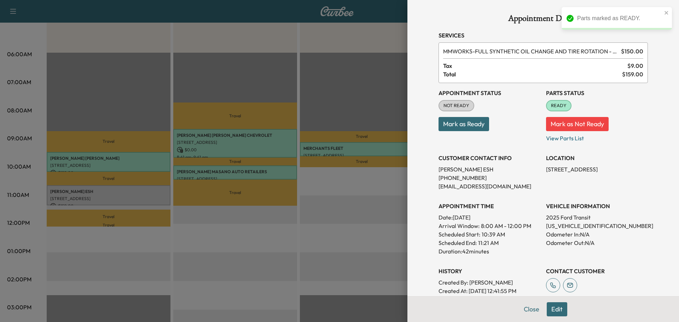
click at [461, 127] on button "Mark as Ready" at bounding box center [463, 124] width 51 height 14
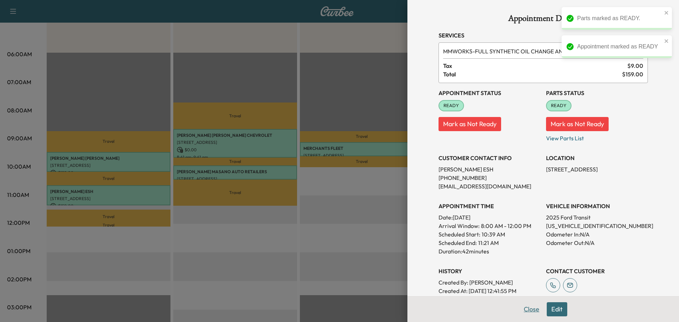
click at [531, 307] on button "Close" at bounding box center [531, 309] width 25 height 14
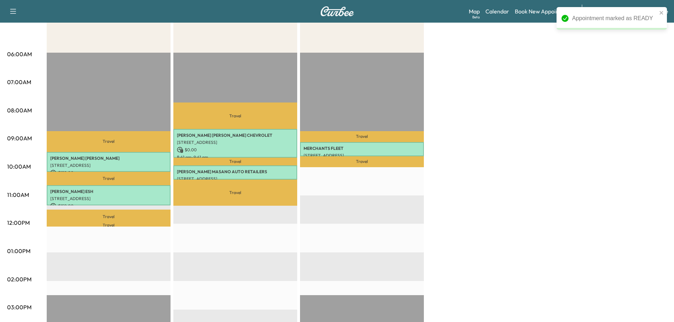
click at [518, 203] on div "[PERSON_NAME] F Customer $ 300.00 Revenue 1 hr 24 min Work Time 1 hr 18 min Tra…" at bounding box center [357, 244] width 620 height 530
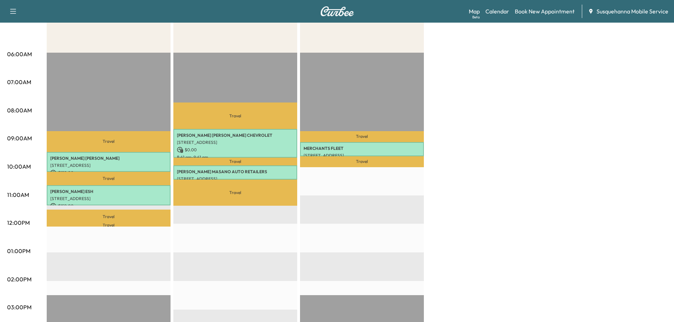
scroll to position [0, 0]
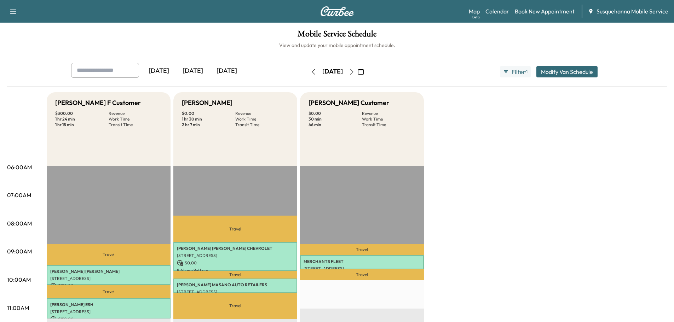
click at [307, 74] on button "button" at bounding box center [313, 71] width 12 height 11
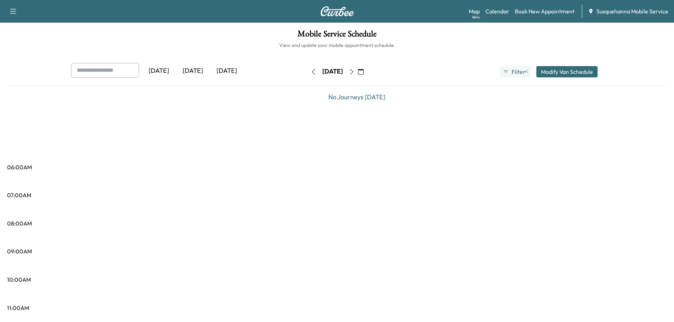
click at [310, 74] on icon "button" at bounding box center [313, 72] width 6 height 6
click at [307, 74] on button "button" at bounding box center [313, 71] width 12 height 11
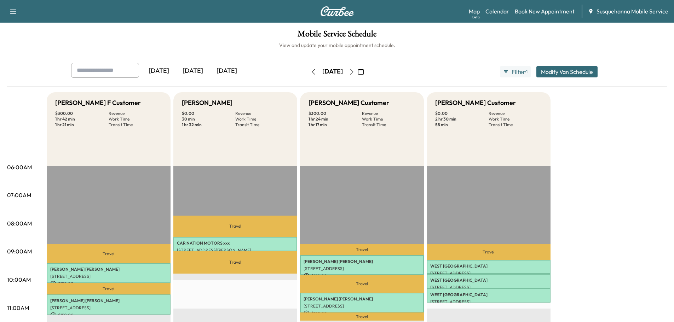
click at [310, 74] on icon "button" at bounding box center [313, 72] width 6 height 6
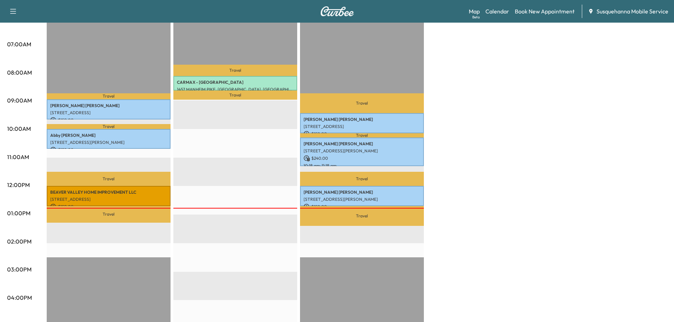
scroll to position [113, 0]
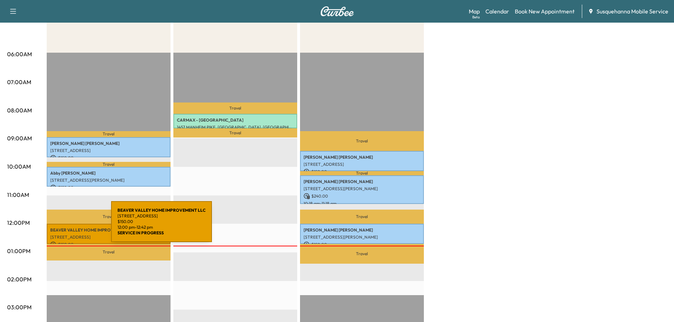
click at [62, 229] on p "BEAVER VALLEY HOME IMPROVEMENT LLC" at bounding box center [108, 230] width 117 height 6
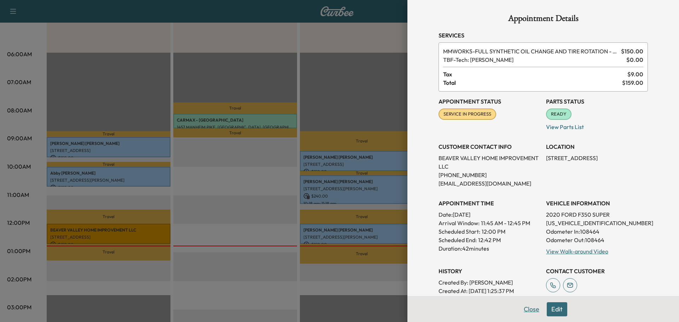
click at [526, 312] on button "Close" at bounding box center [531, 309] width 25 height 14
